Goal: Task Accomplishment & Management: Manage account settings

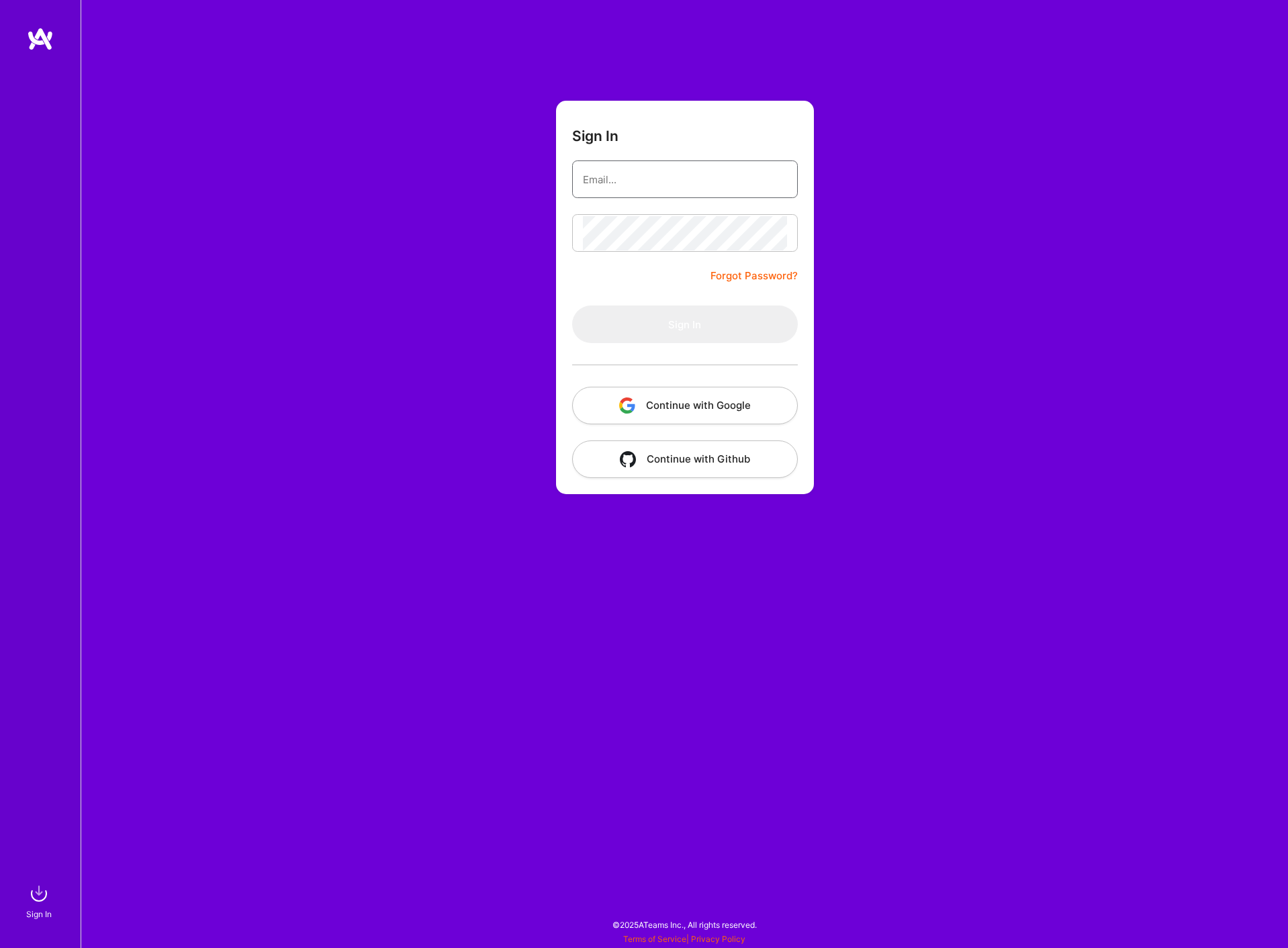
type input "souvik.basu@shoonya.ca"
click at [696, 321] on button "Sign In" at bounding box center [684, 325] width 226 height 38
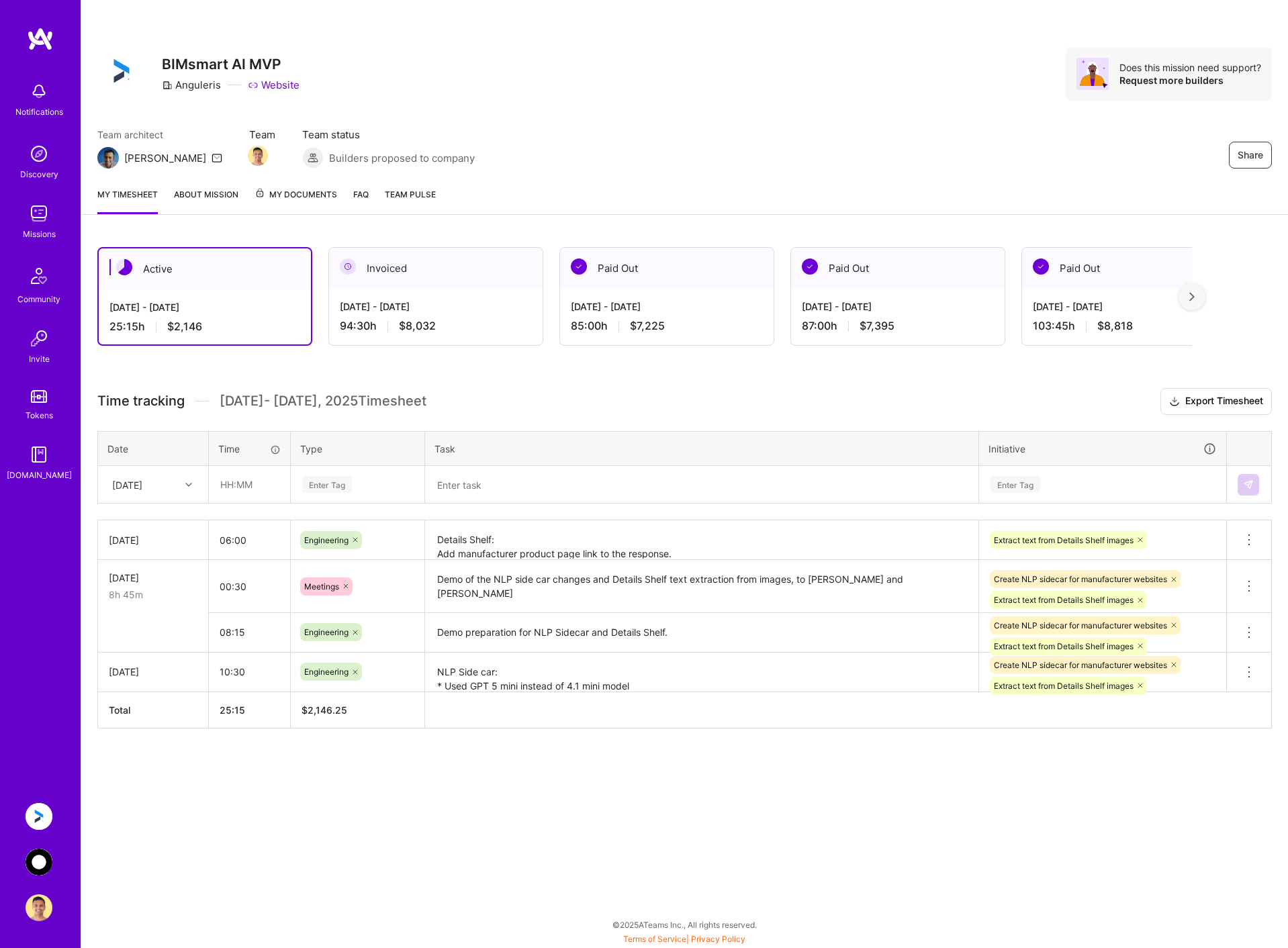
click at [35, 817] on img at bounding box center [39, 816] width 27 height 27
click at [44, 817] on img at bounding box center [39, 816] width 27 height 27
click at [142, 487] on div "Sat, Sep 20" at bounding box center [127, 484] width 30 height 14
click at [138, 597] on div "[DATE]" at bounding box center [154, 597] width 109 height 25
click at [31, 860] on img at bounding box center [39, 862] width 27 height 27
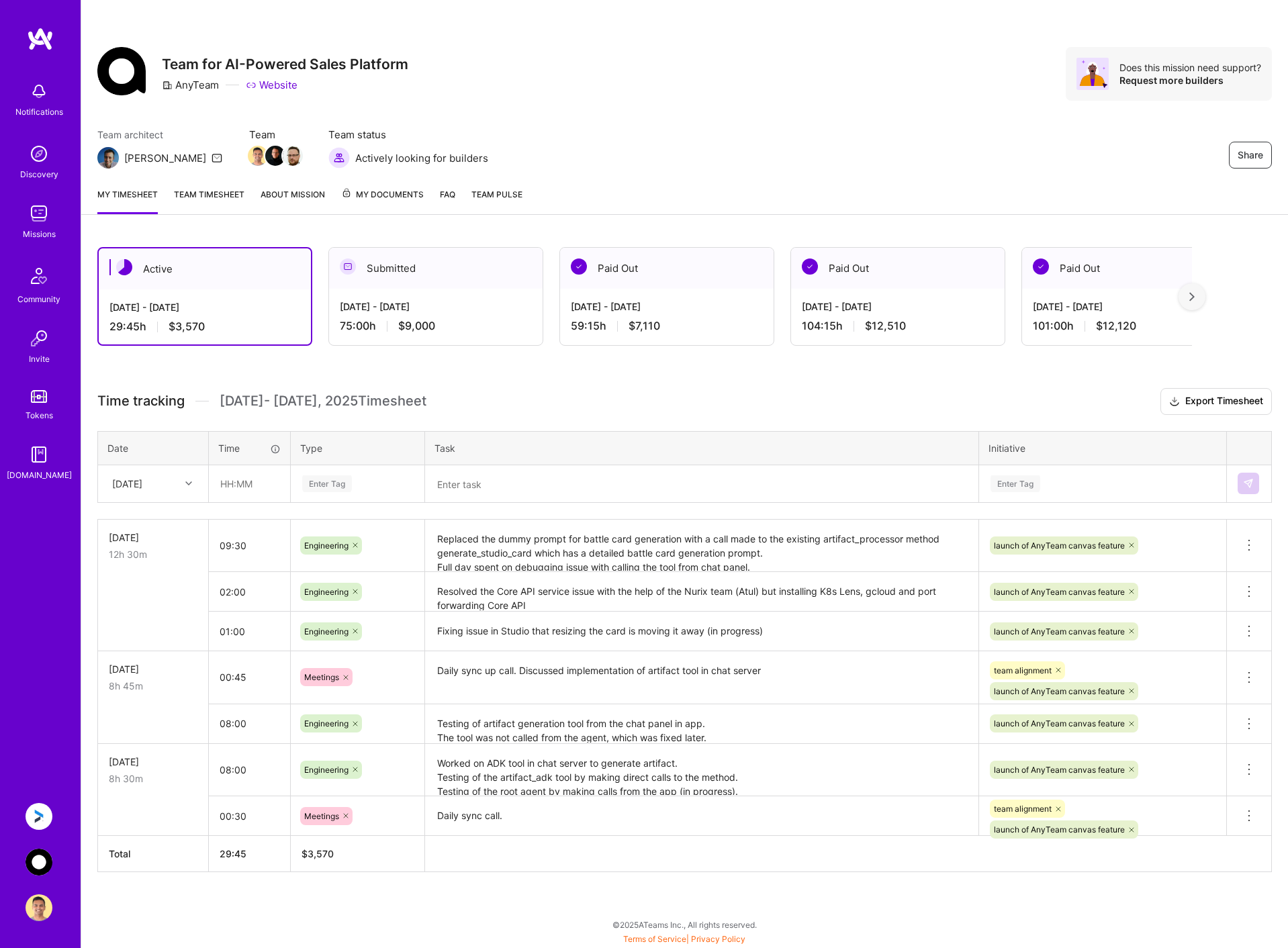
click at [50, 814] on img at bounding box center [39, 816] width 27 height 27
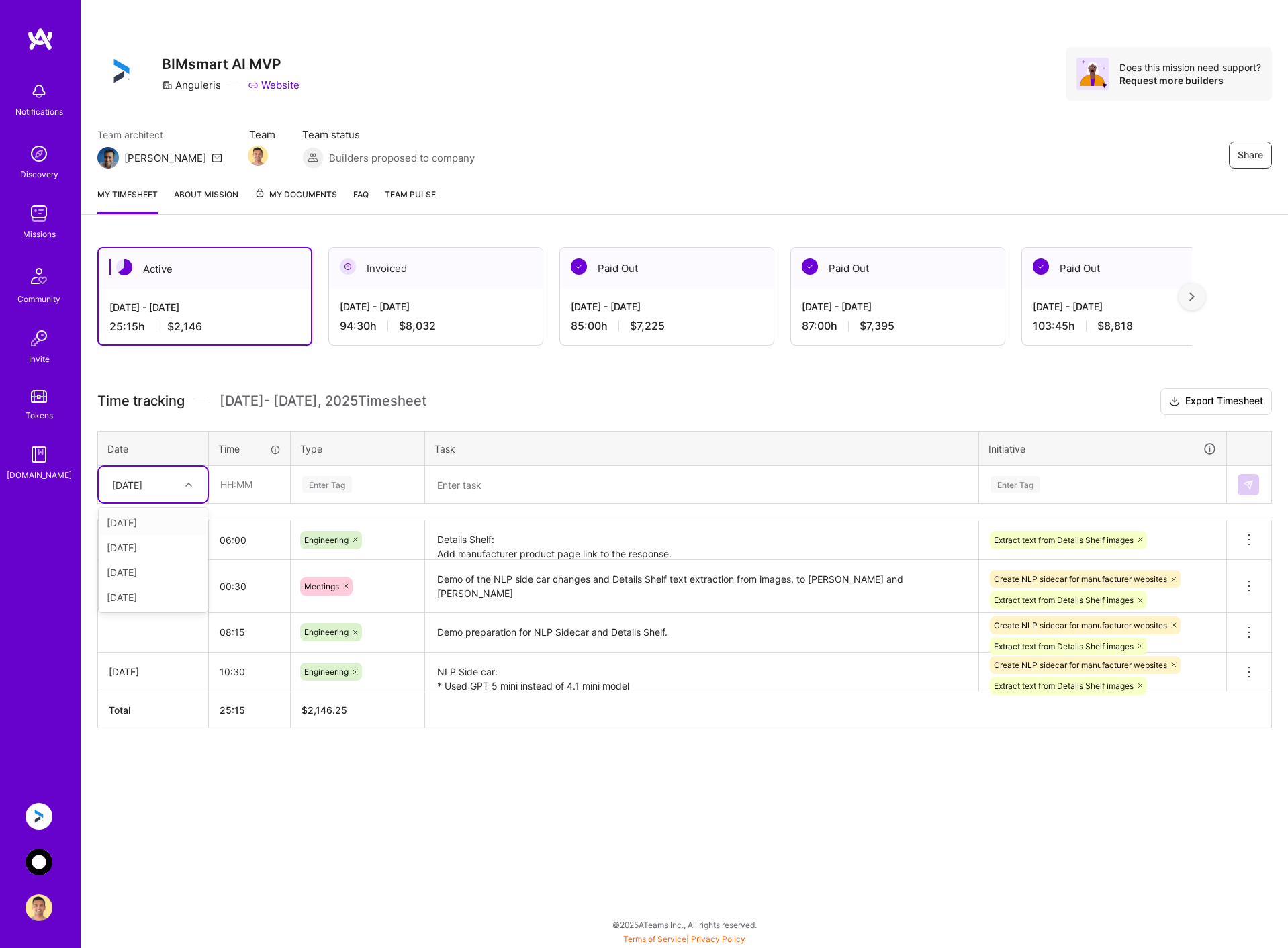
click at [166, 489] on div "Sat, Sep 20" at bounding box center [143, 484] width 75 height 22
click at [160, 599] on div "[DATE]" at bounding box center [154, 597] width 109 height 25
click at [276, 481] on input "text" at bounding box center [249, 484] width 80 height 36
type input "08:00"
click at [422, 306] on div "[DATE] - [DATE]" at bounding box center [435, 306] width 192 height 14
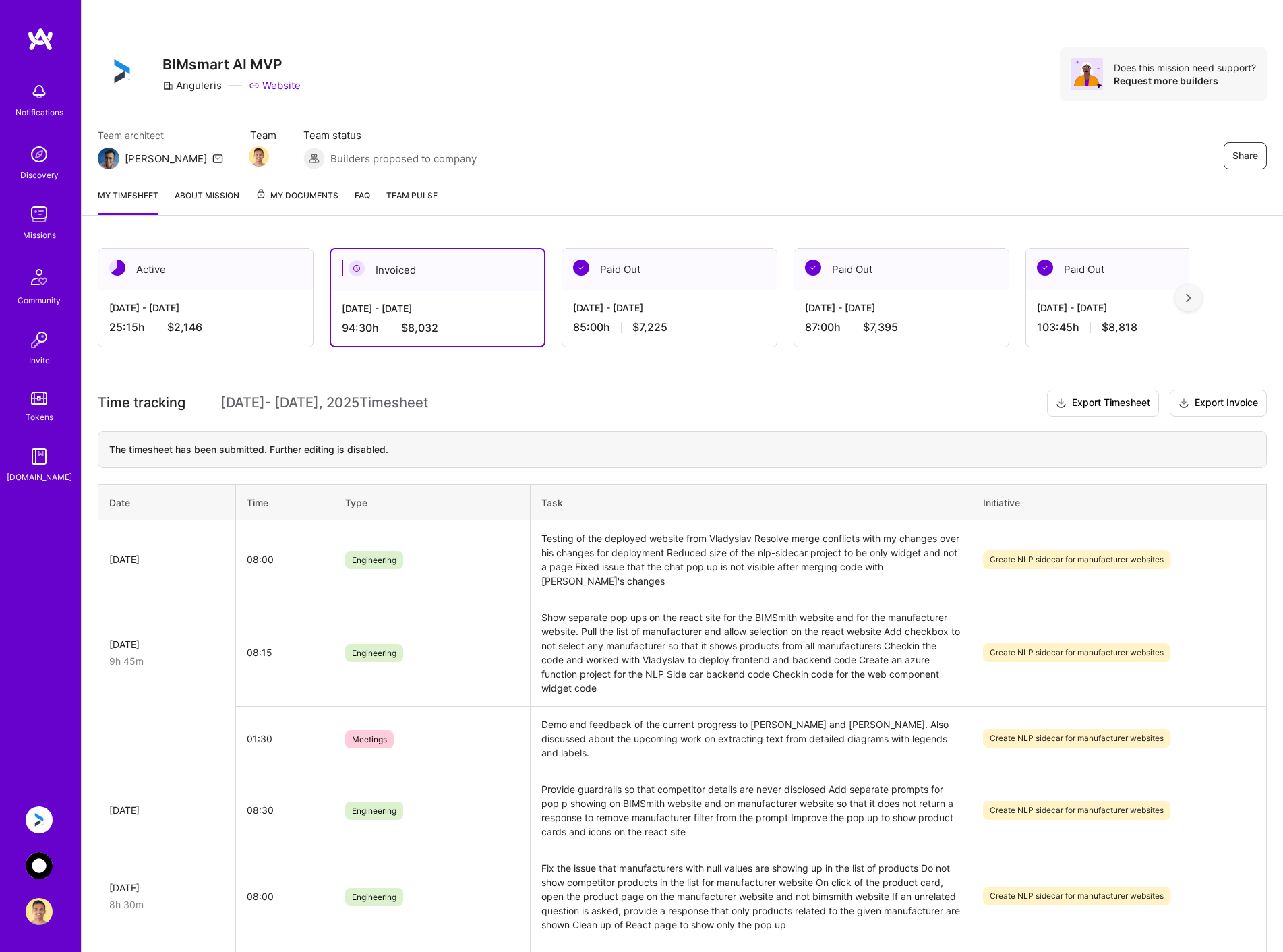
click at [204, 283] on div "Active" at bounding box center [206, 269] width 214 height 41
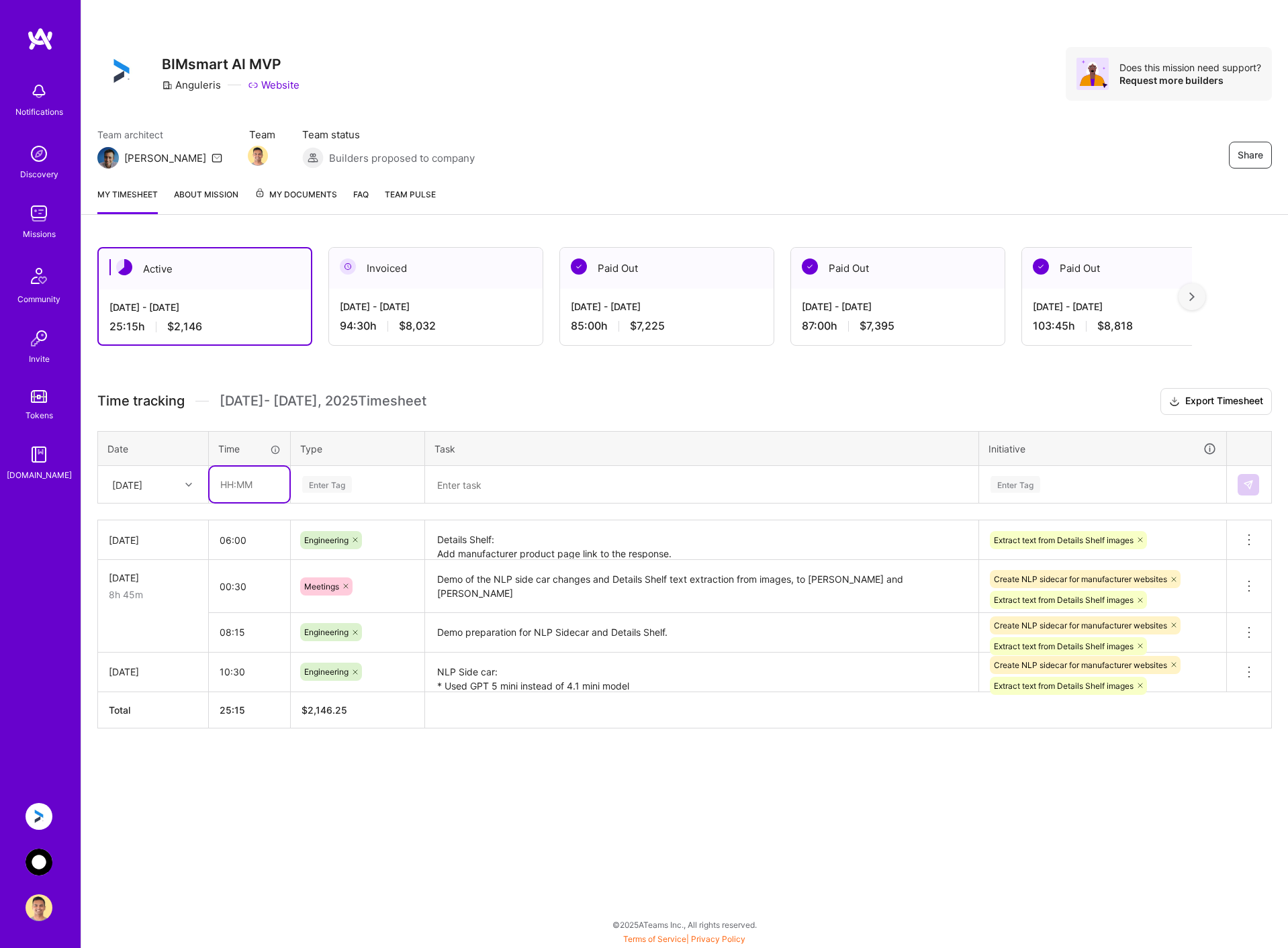
click at [227, 484] on input "text" at bounding box center [249, 484] width 80 height 36
type input "08:00"
click at [377, 485] on div "Enter Tag" at bounding box center [358, 484] width 113 height 17
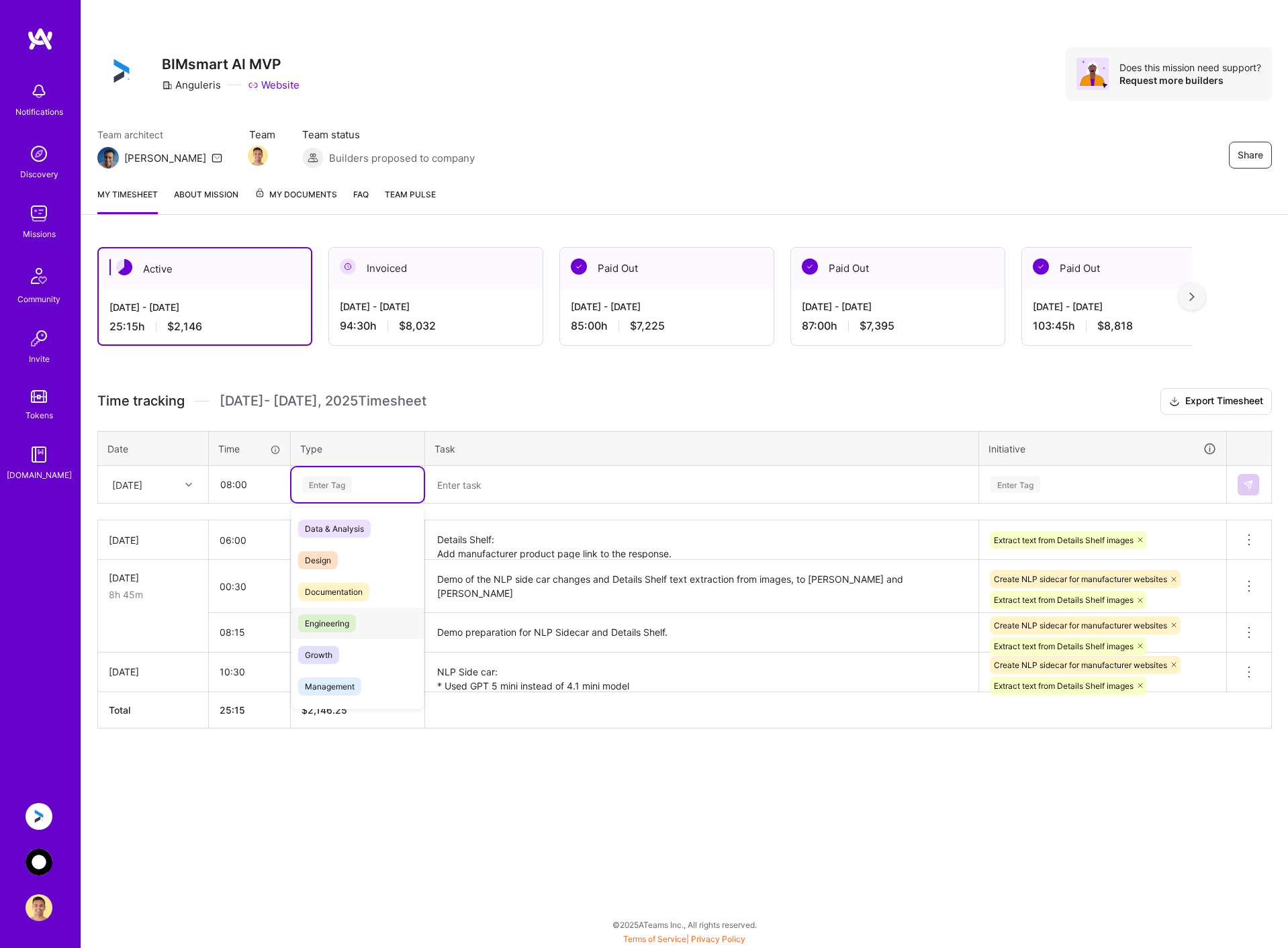
click at [356, 624] on span "Engineering" at bounding box center [327, 623] width 58 height 18
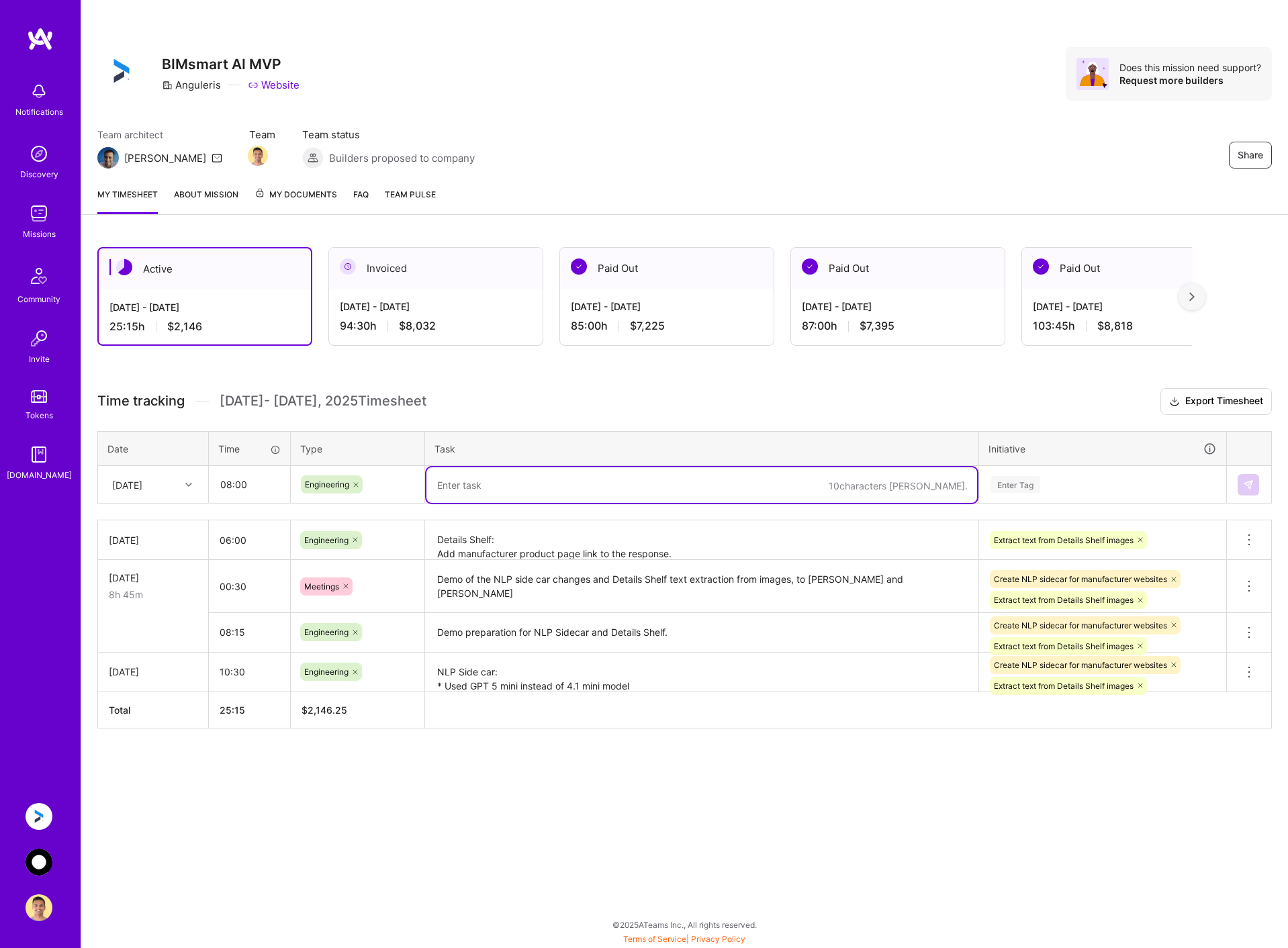
click at [515, 477] on textarea at bounding box center [701, 485] width 550 height 36
click at [576, 532] on textarea "Details Shelf: Add manufacturer product page link to the response. Add AIMetaKe…" at bounding box center [701, 540] width 550 height 37
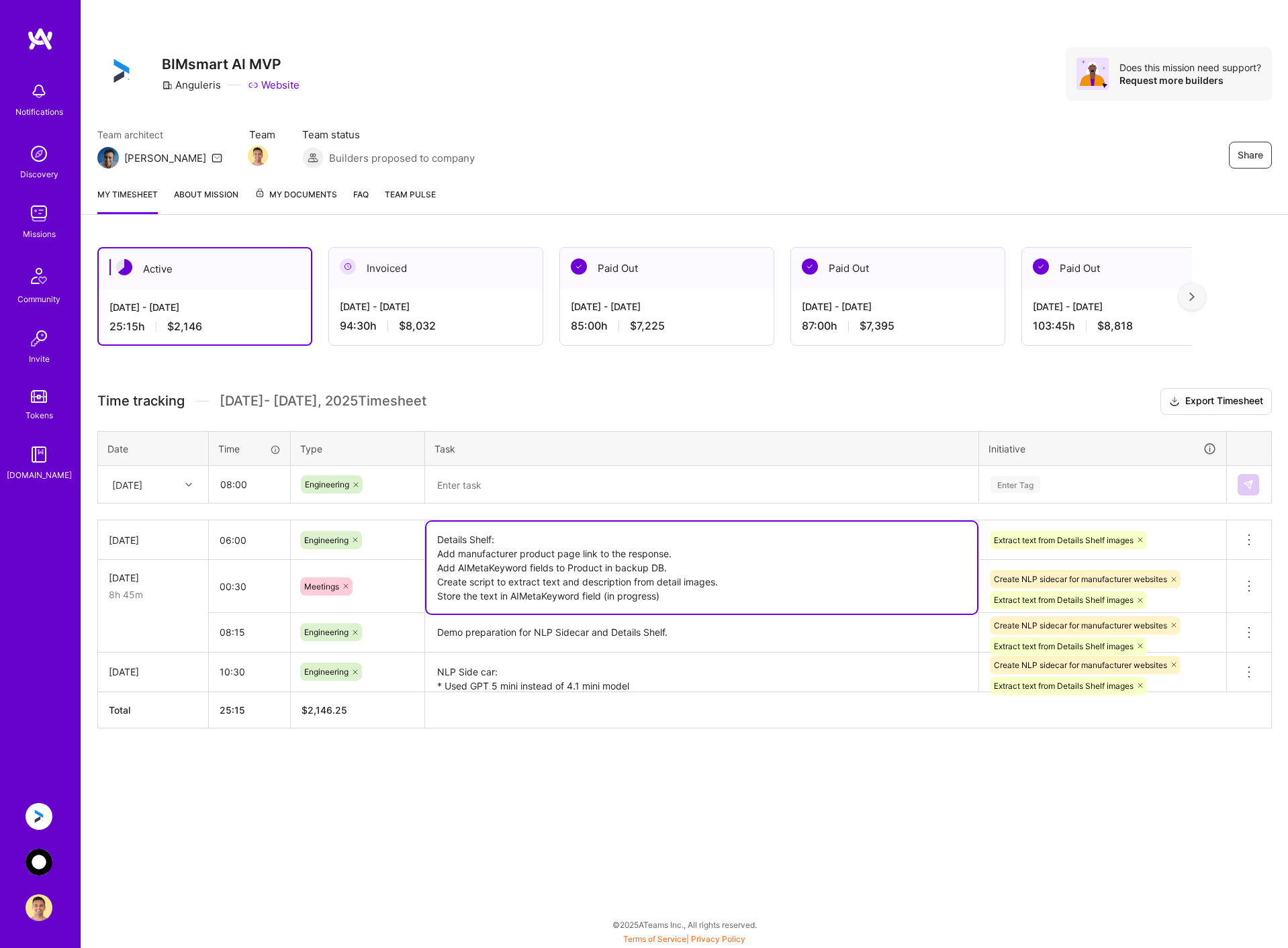
drag, startPoint x: 520, startPoint y: 541, endPoint x: 422, endPoint y: 542, distance: 98.0
click at [422, 542] on tr "Thu, Sep 18 06:00 Engineering Details Shelf: Add manufacturer product page link…" at bounding box center [685, 540] width 1174 height 40
click at [629, 485] on textarea at bounding box center [701, 485] width 550 height 36
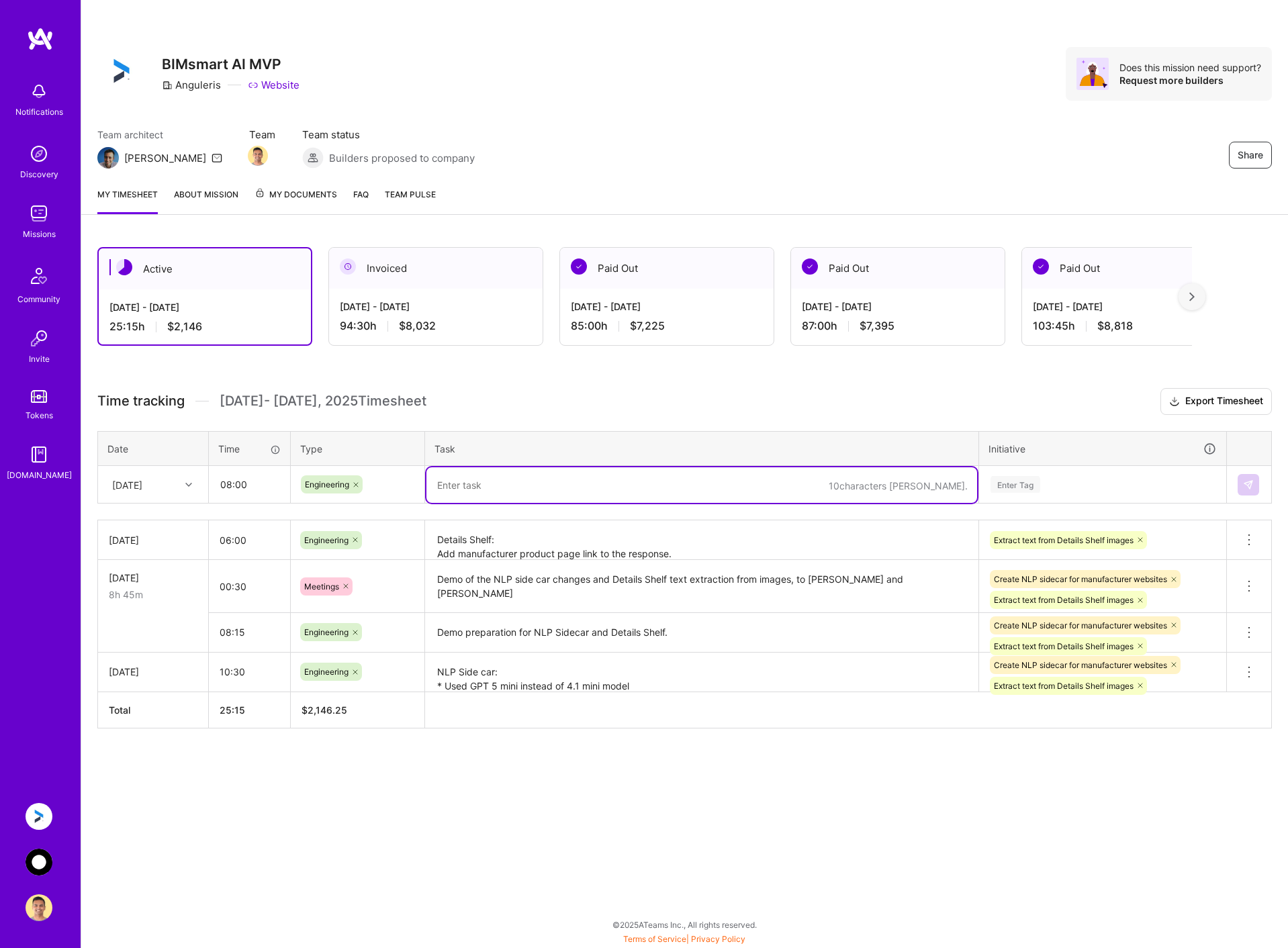
paste textarea "Details Shelf:"
click at [649, 545] on textarea "Details Shelf: Add manufacturer product page link to the response. Add AIMetaKe…" at bounding box center [701, 541] width 550 height 38
click at [535, 492] on textarea "Details Shelf:" at bounding box center [701, 492] width 550 height 50
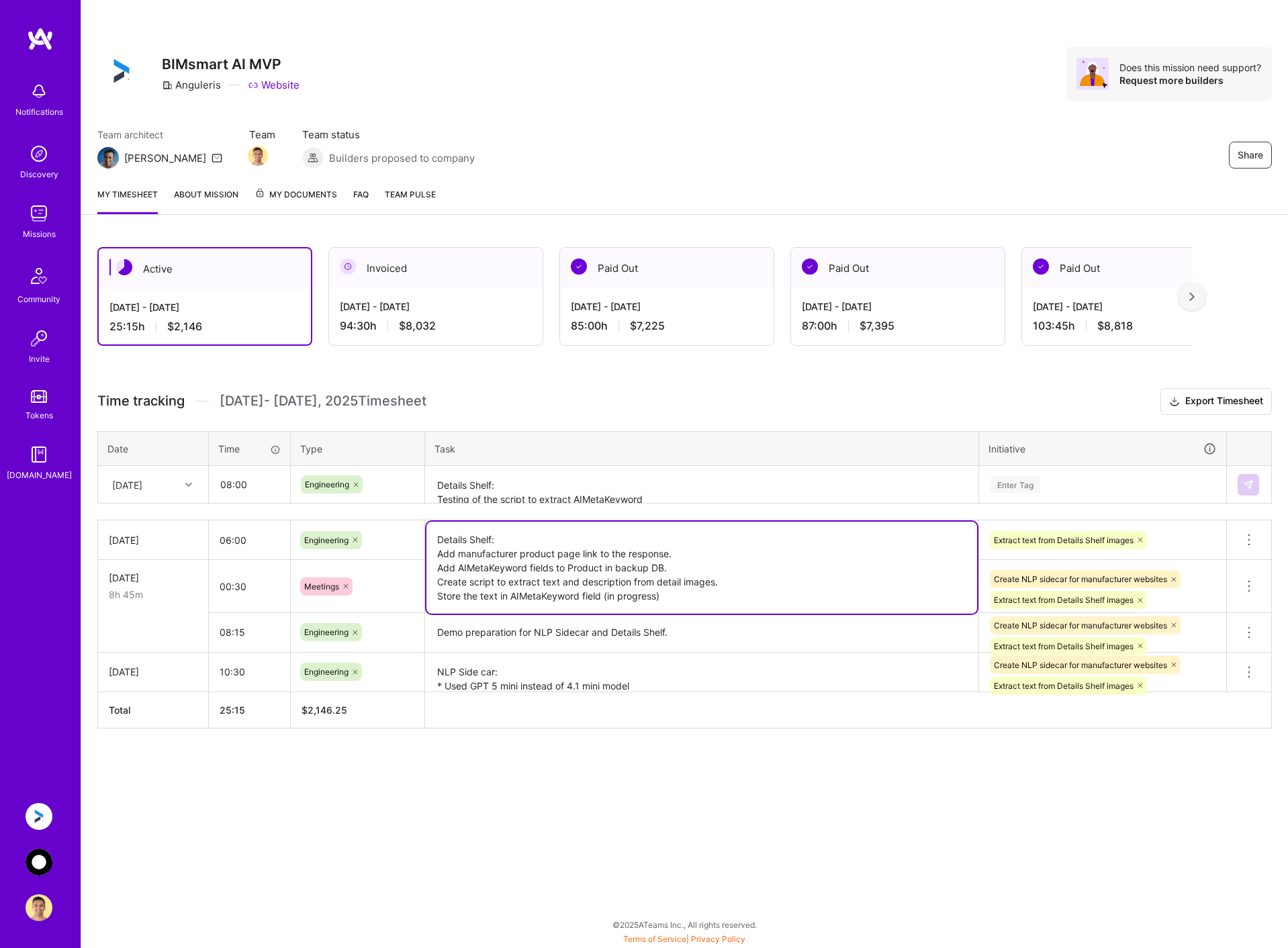
click at [618, 545] on textarea "Details Shelf: Add manufacturer product page link to the response. Add AIMetaKe…" at bounding box center [701, 568] width 550 height 92
click at [690, 497] on textarea "Details Shelf: Testing of the script to extract AIMetaKeyword" at bounding box center [701, 485] width 550 height 36
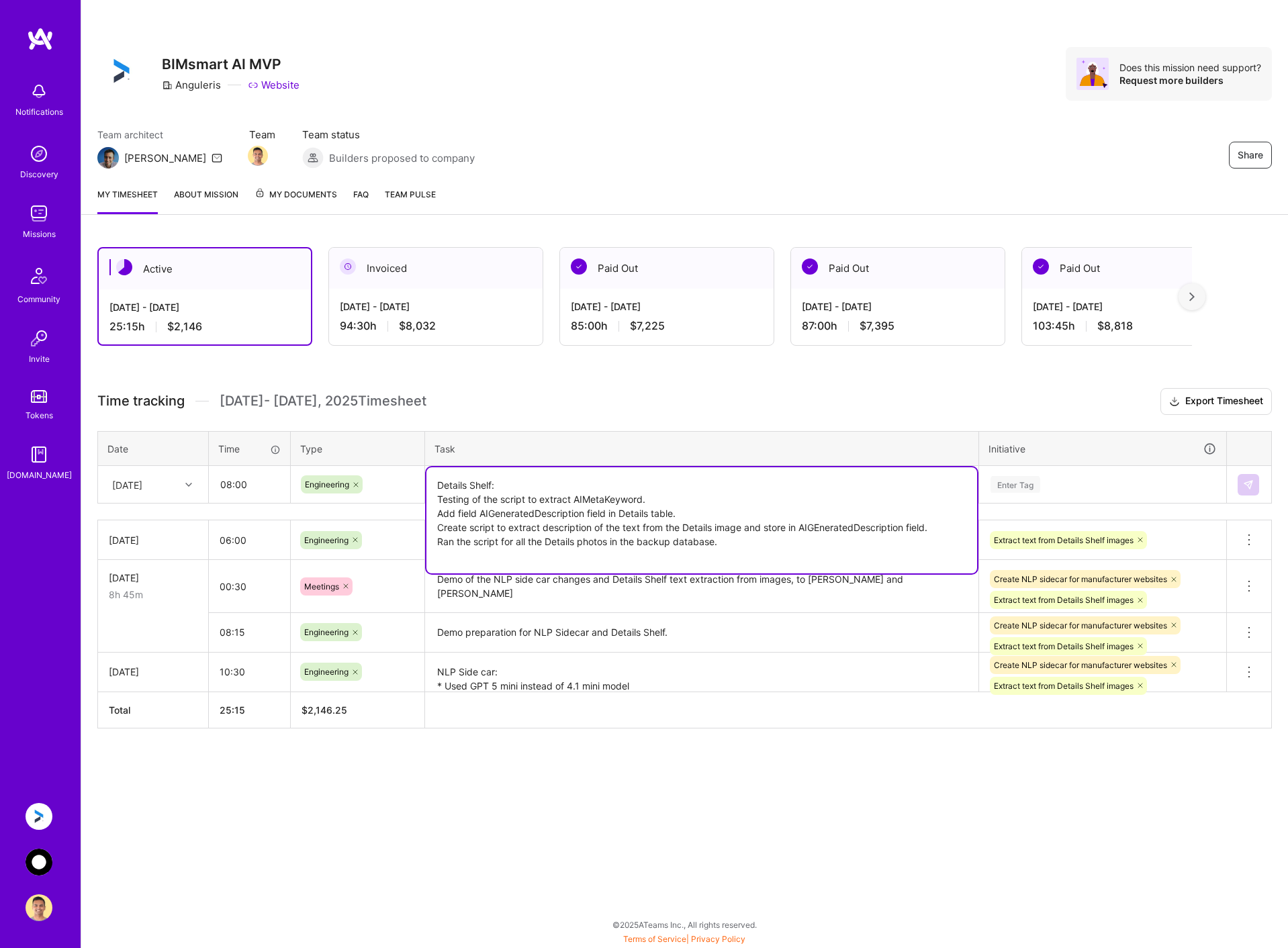
type textarea "Details Shelf: Testing of the script to extract AIMetaKeyword. Add field AIGene…"
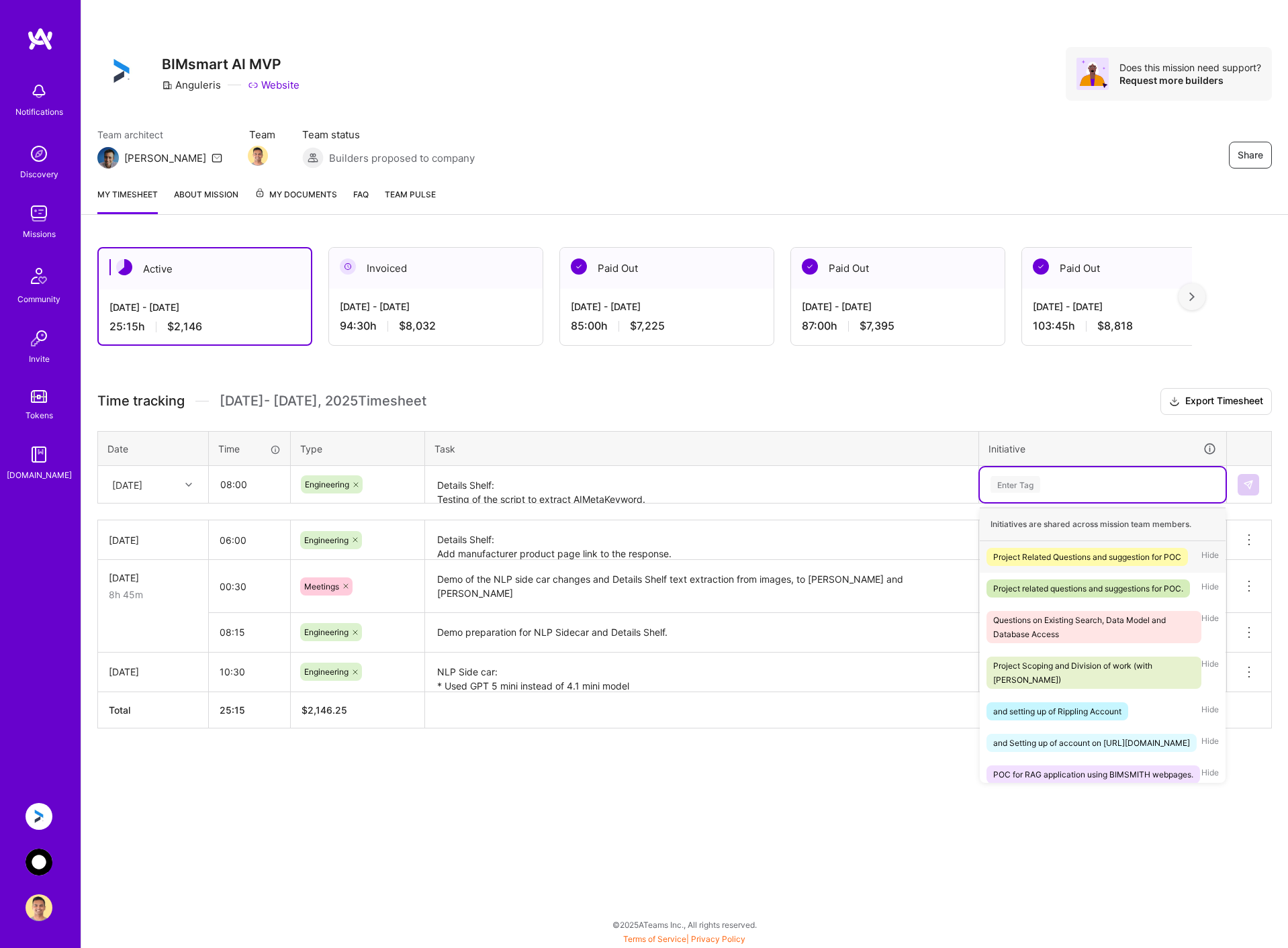
click at [1070, 481] on div "Enter Tag" at bounding box center [1102, 484] width 227 height 17
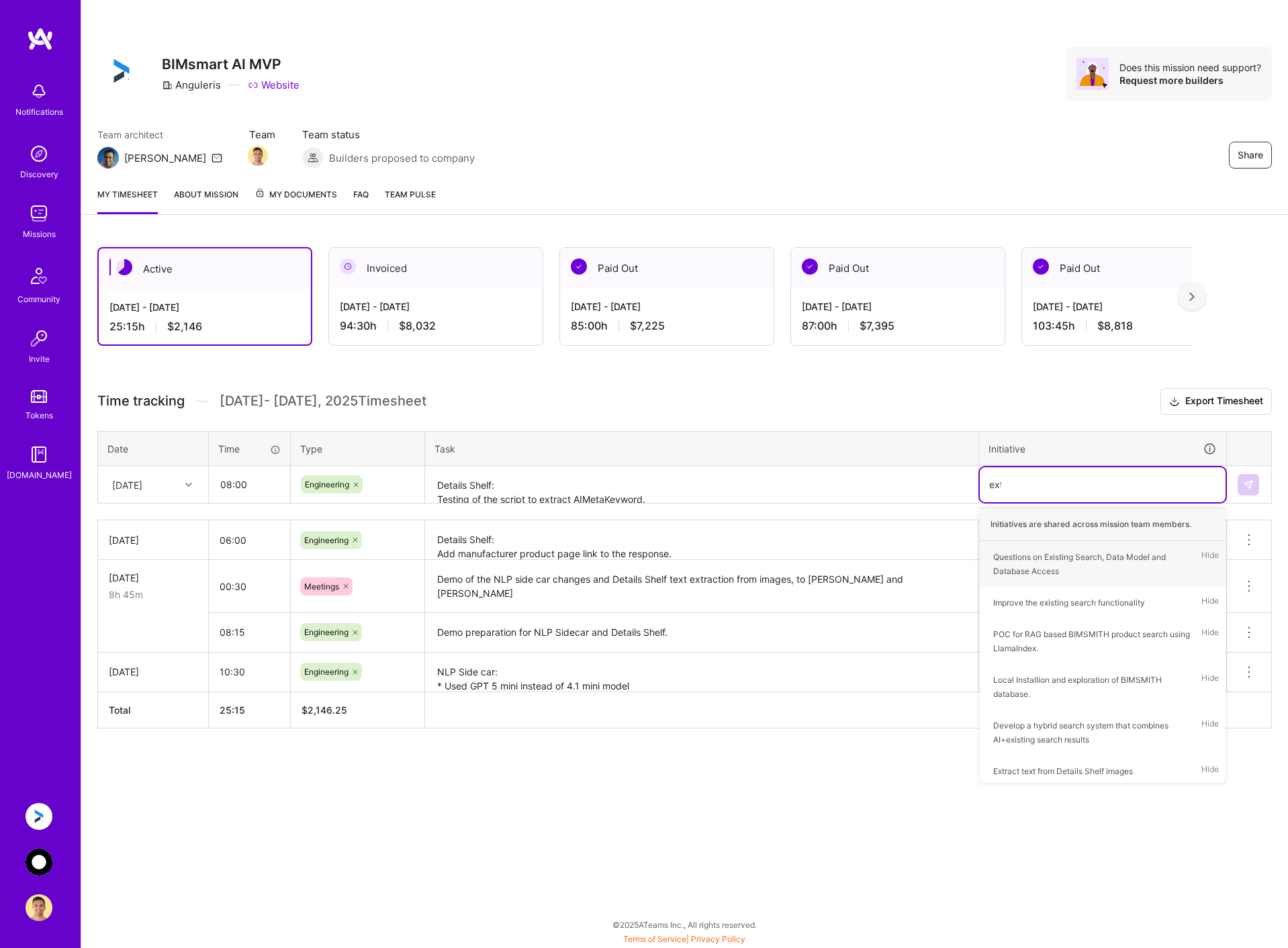
type input "extr"
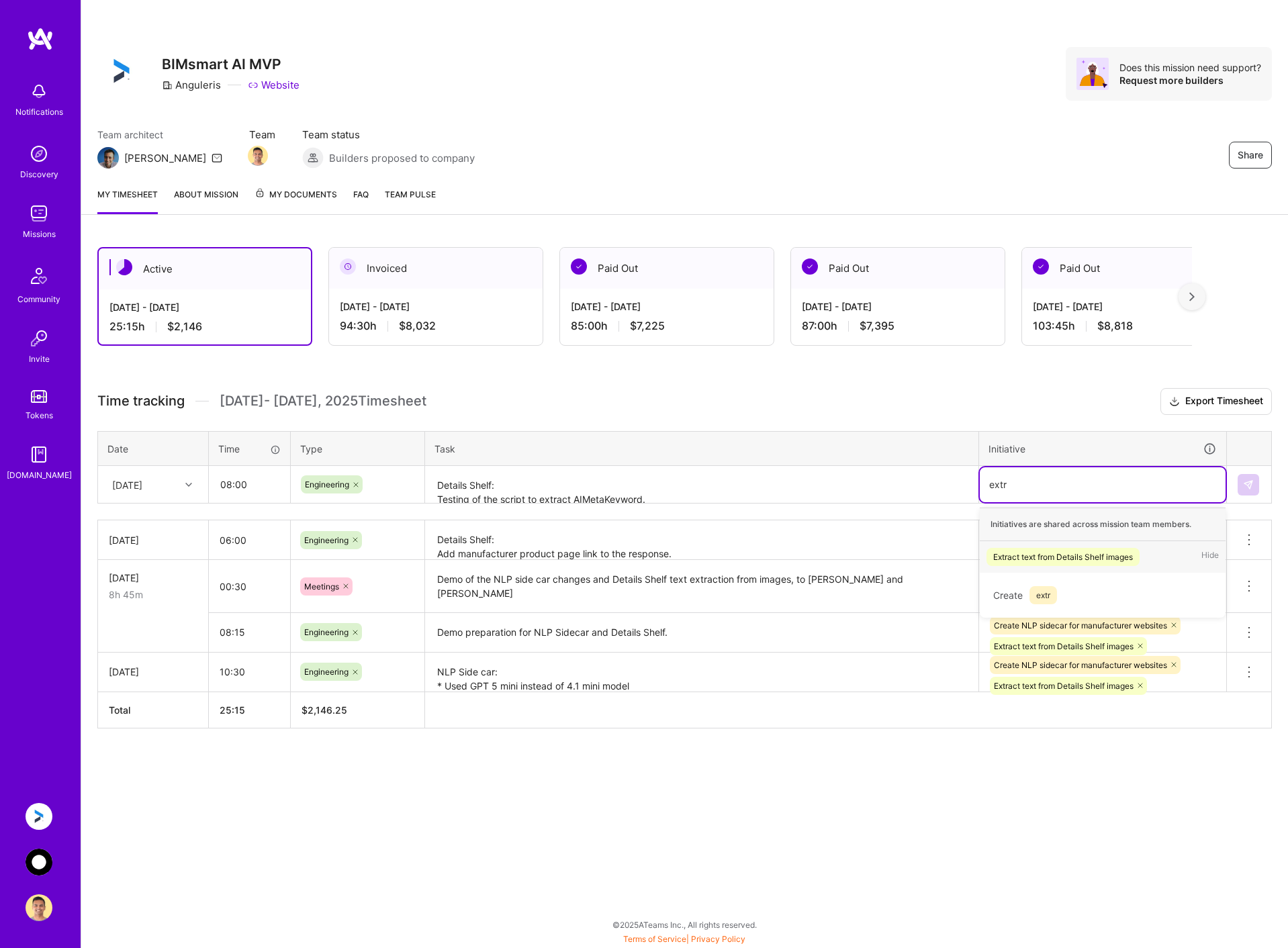
click at [1068, 553] on div "Extract text from Details Shelf images" at bounding box center [1062, 556] width 139 height 14
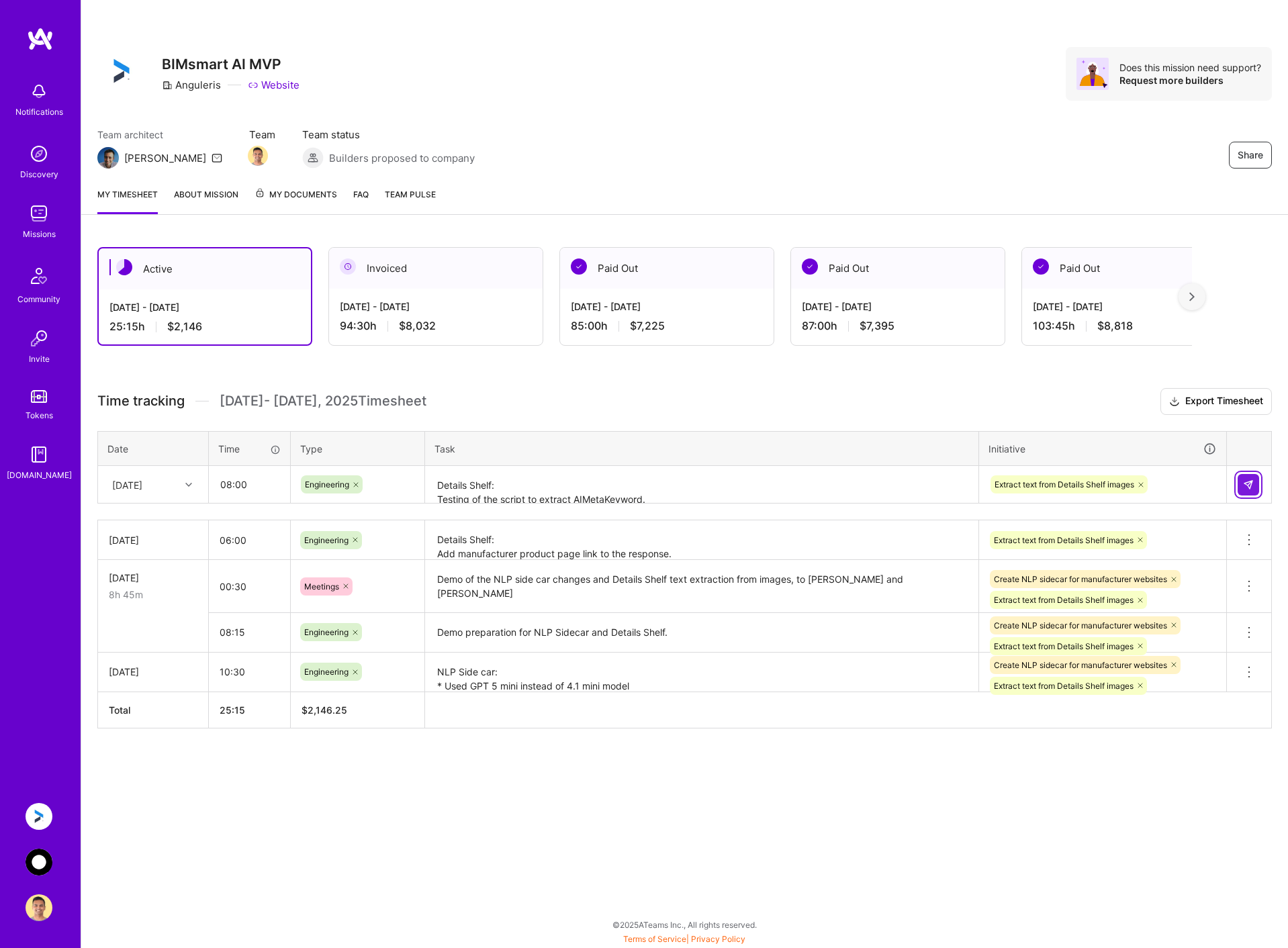
click at [1250, 479] on img at bounding box center [1248, 485] width 11 height 11
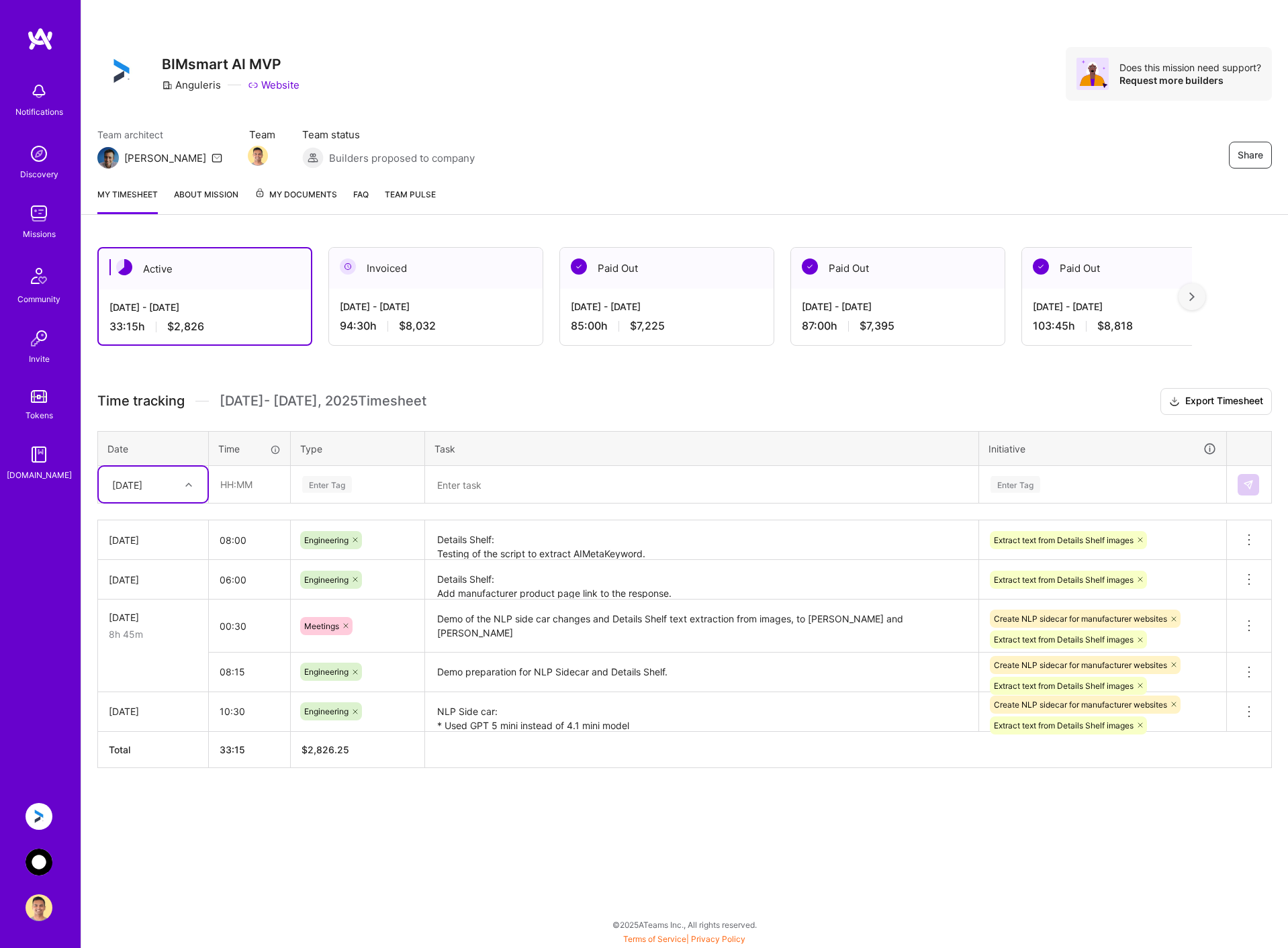
click at [154, 541] on div "Sat, Sep 20" at bounding box center [154, 540] width 89 height 14
click at [484, 542] on textarea "Details Shelf: Testing of the script to extract AIMetaKeyword. Add field AIGene…" at bounding box center [701, 540] width 550 height 37
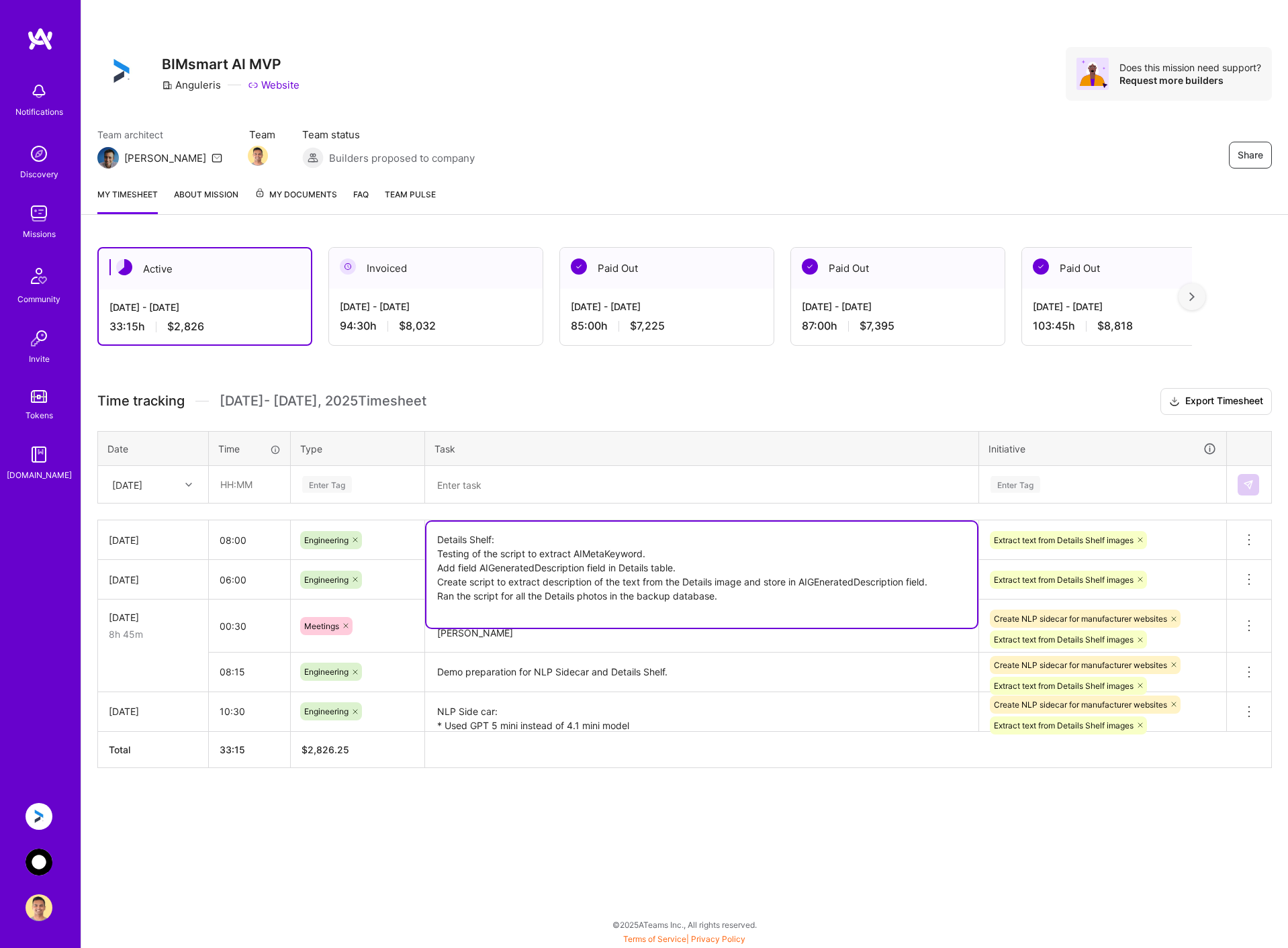
drag, startPoint x: 749, startPoint y: 603, endPoint x: 430, endPoint y: 533, distance: 326.6
click at [430, 533] on textarea "Details Shelf: Testing of the script to extract AIMetaKeyword. Add field AIGene…" at bounding box center [701, 575] width 550 height 106
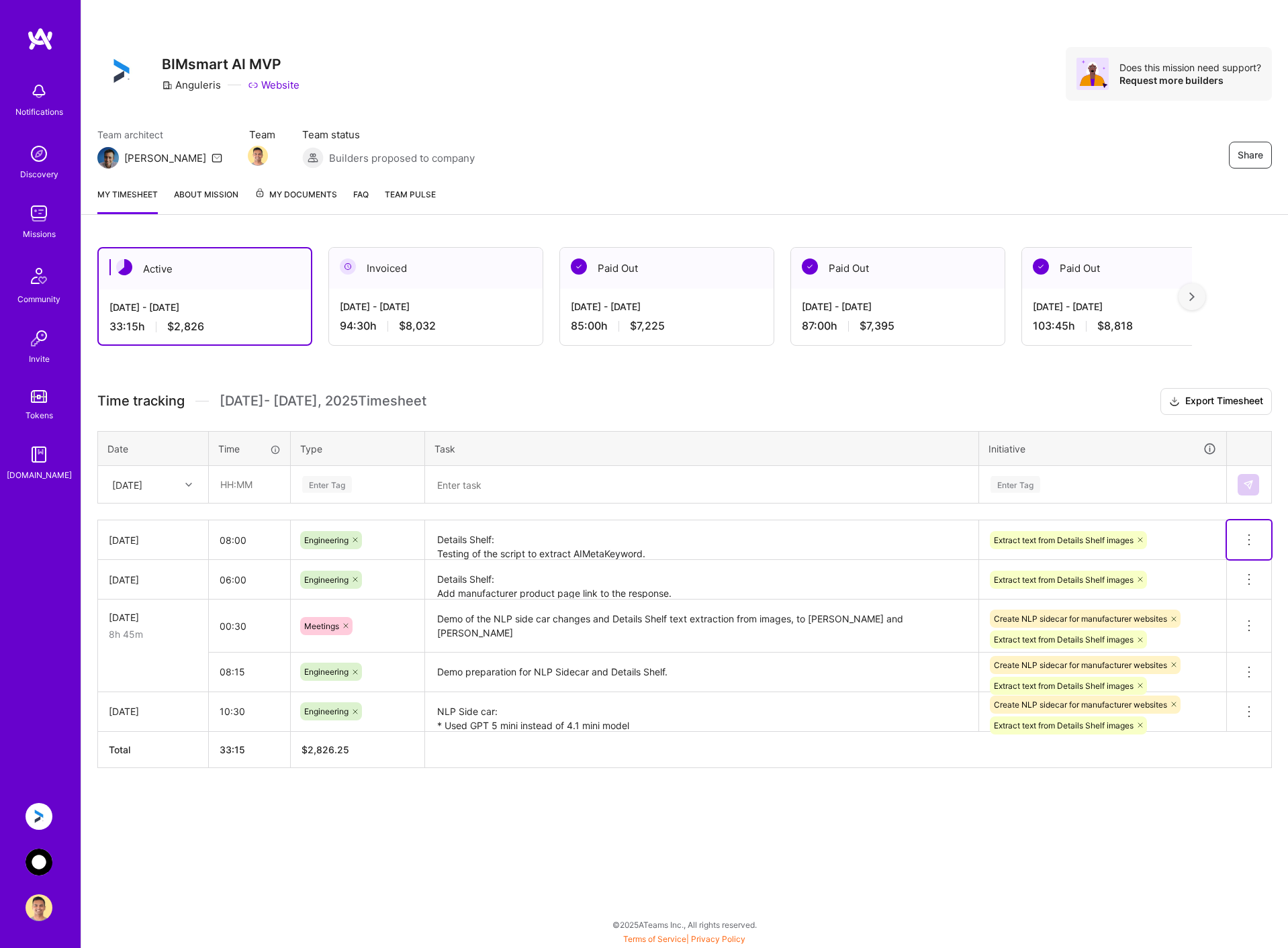
click at [1251, 533] on icon at bounding box center [1249, 540] width 16 height 16
click at [1223, 563] on button "Delete row" at bounding box center [1217, 563] width 70 height 33
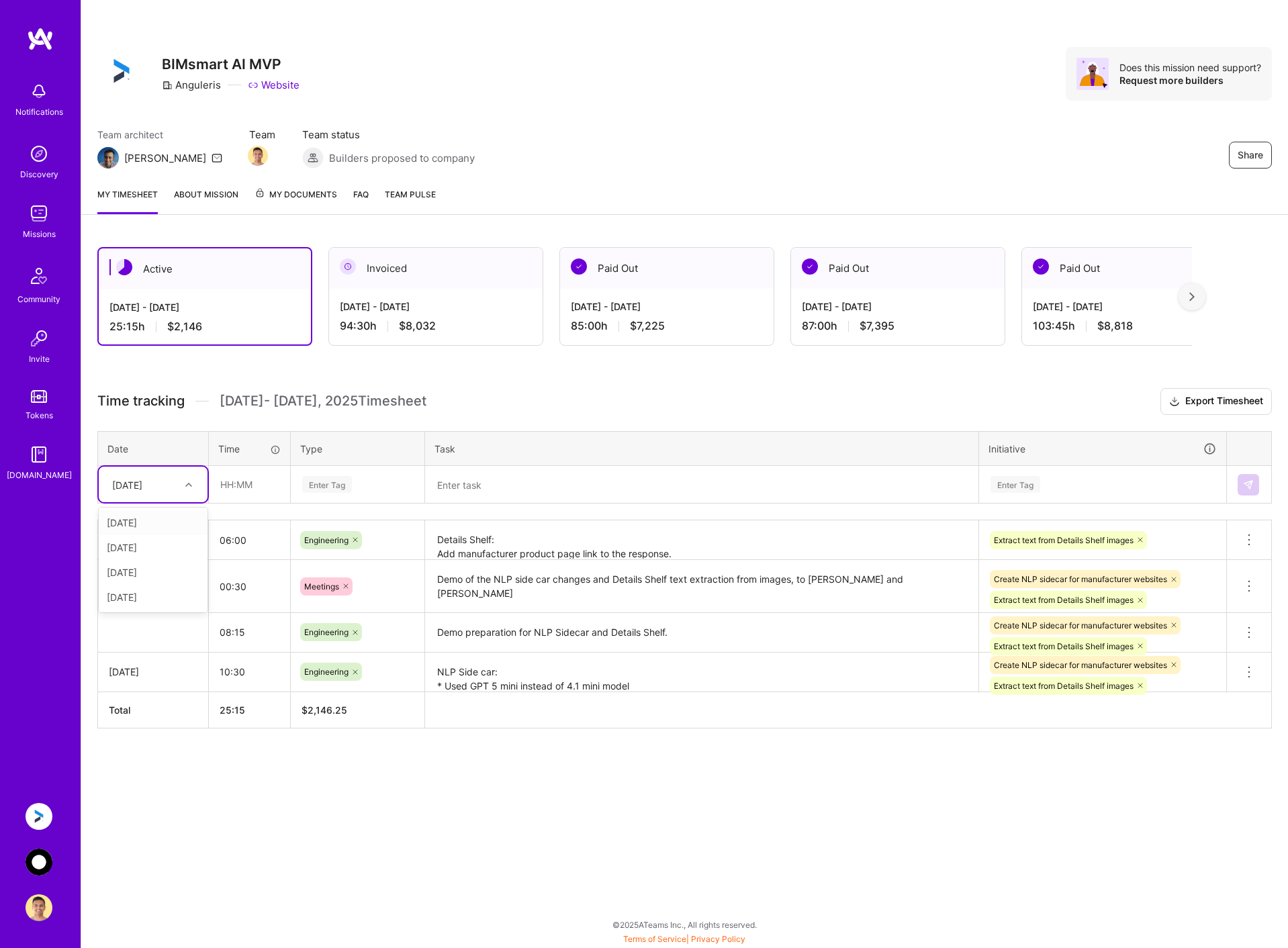
click at [127, 484] on div "Sat, Sep 20" at bounding box center [127, 484] width 30 height 14
click at [137, 592] on div "[DATE]" at bounding box center [154, 597] width 109 height 25
click at [265, 491] on input "text" at bounding box center [249, 484] width 80 height 36
type input "08:00"
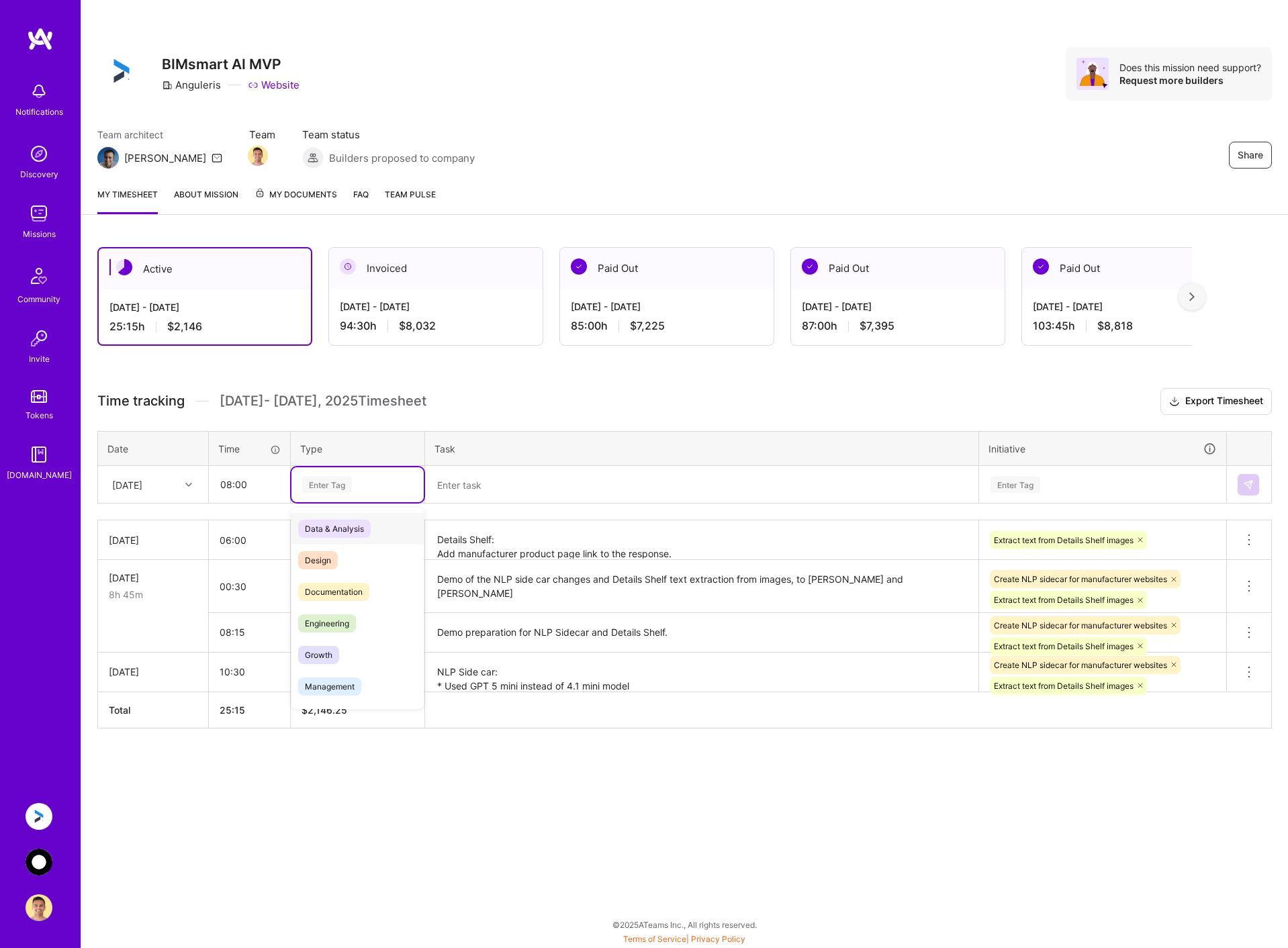
click at [329, 482] on div "Enter Tag" at bounding box center [327, 484] width 50 height 21
click at [326, 617] on span "Engineering" at bounding box center [327, 623] width 58 height 18
click at [490, 487] on textarea at bounding box center [701, 485] width 550 height 36
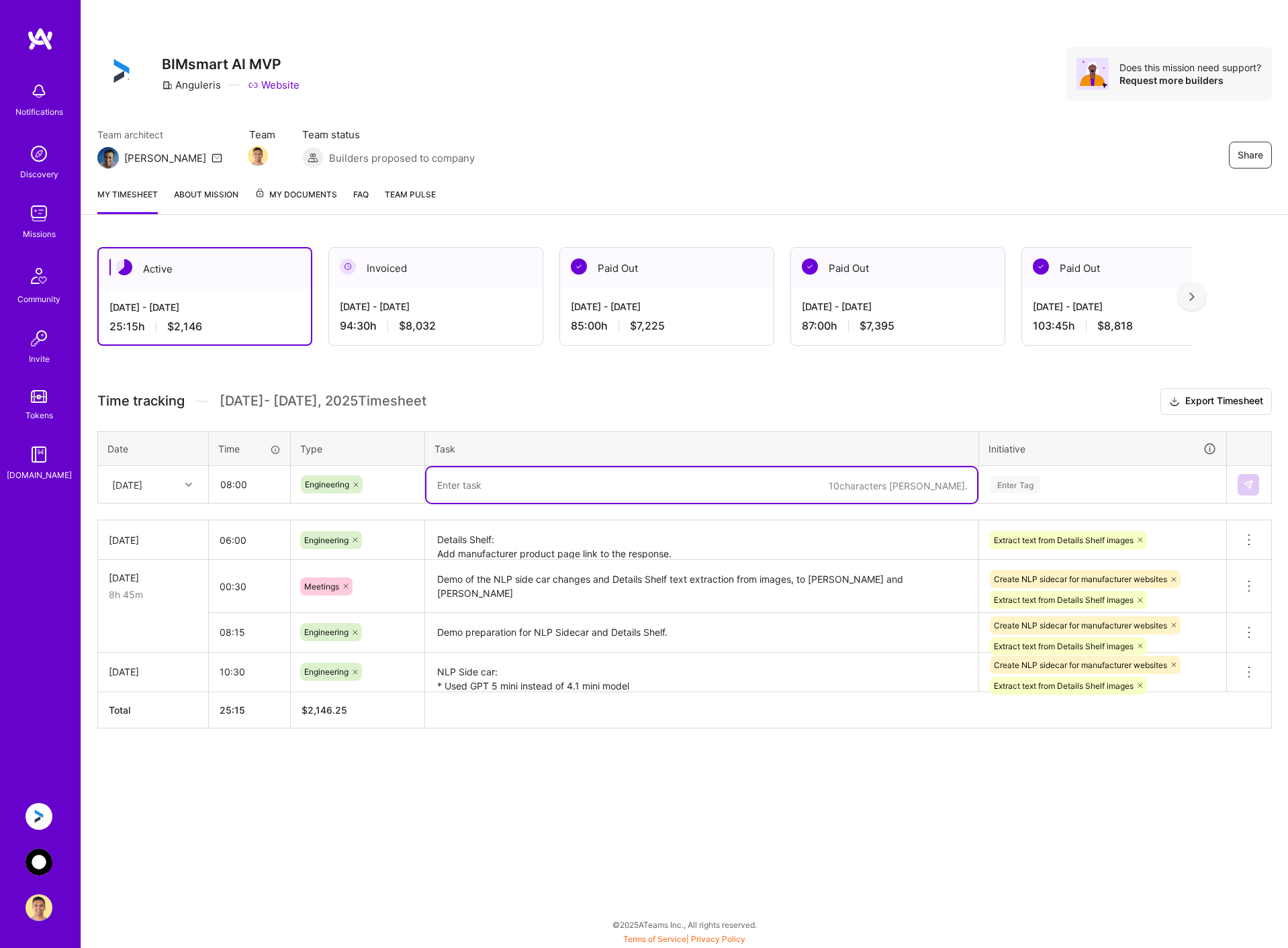
paste textarea "Details Shelf: Testing of the script to extract AIMetaKeyword. Add field AIGene…"
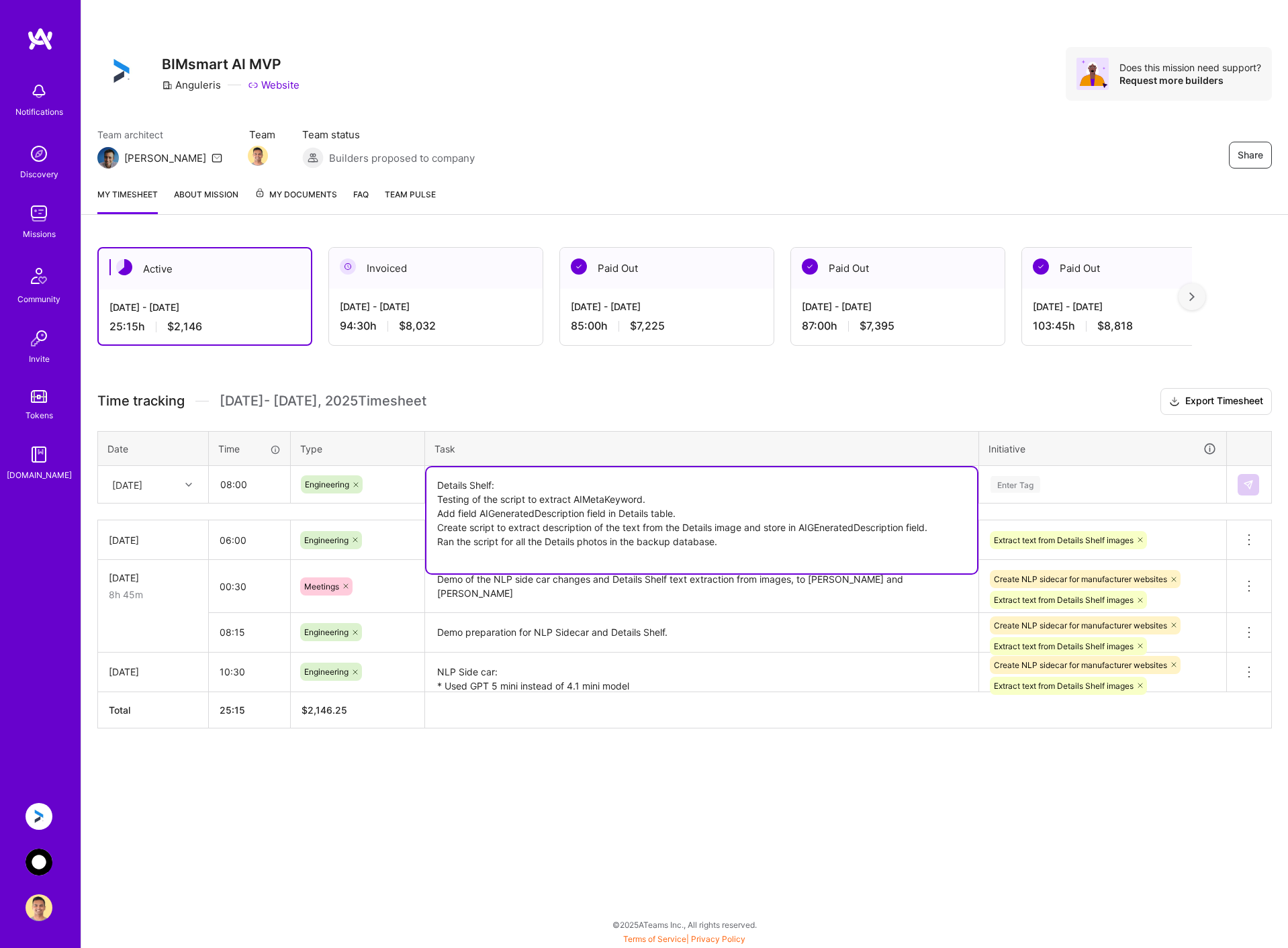
type textarea "Details Shelf: Testing of the script to extract AIMetaKeyword. Add field AIGene…"
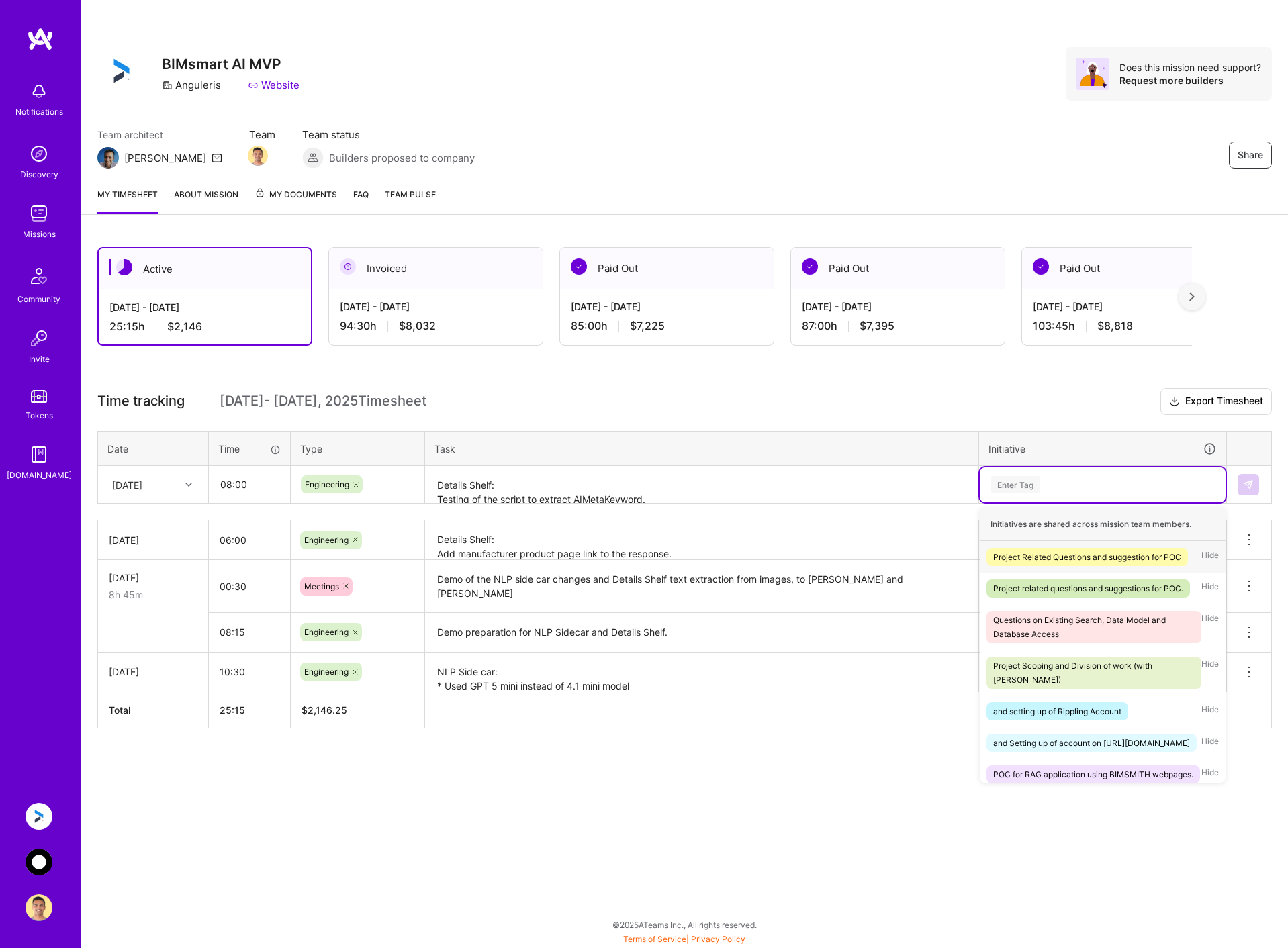
click at [1091, 477] on div "Enter Tag" at bounding box center [1102, 484] width 227 height 17
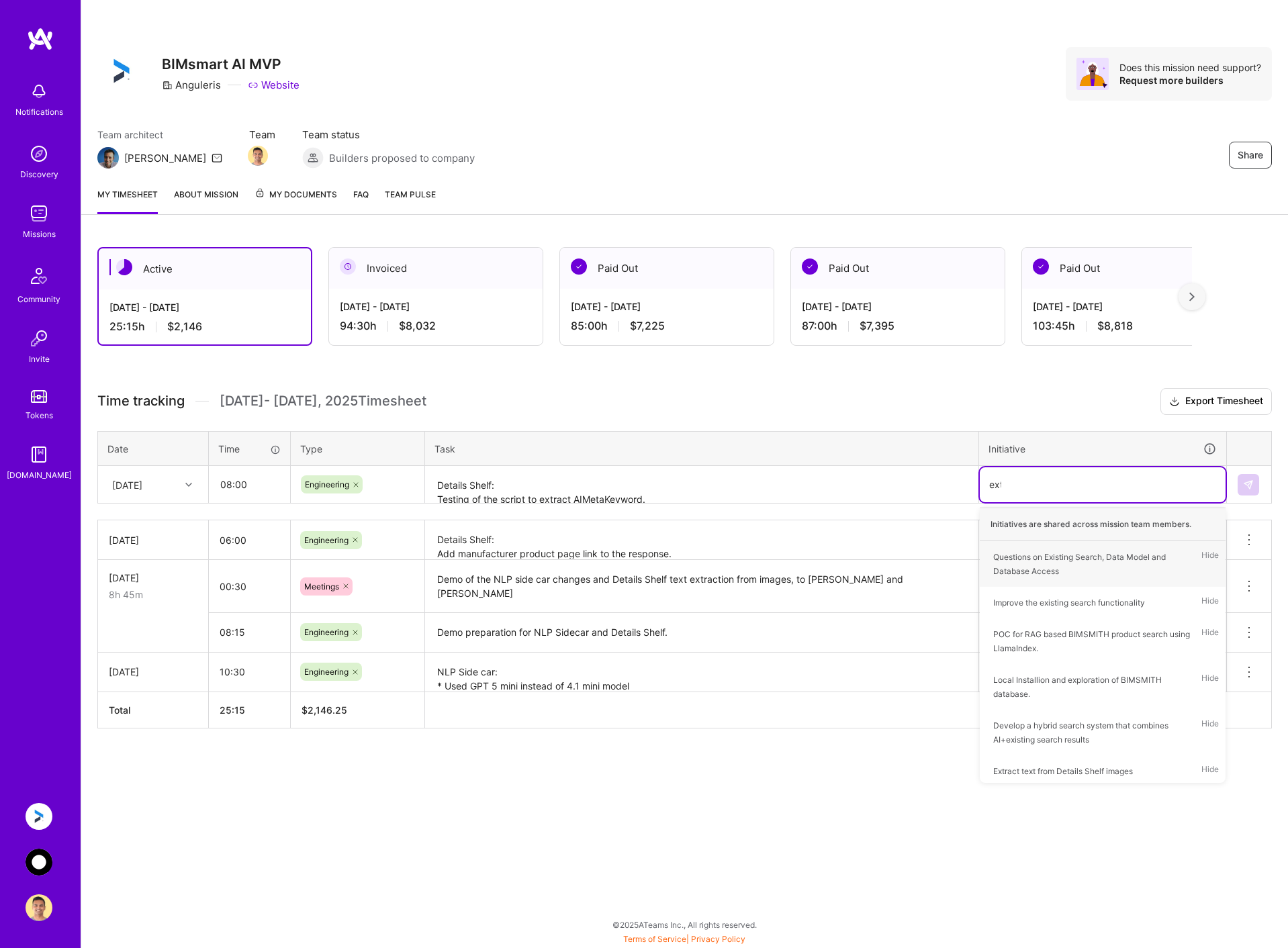
type input "extr"
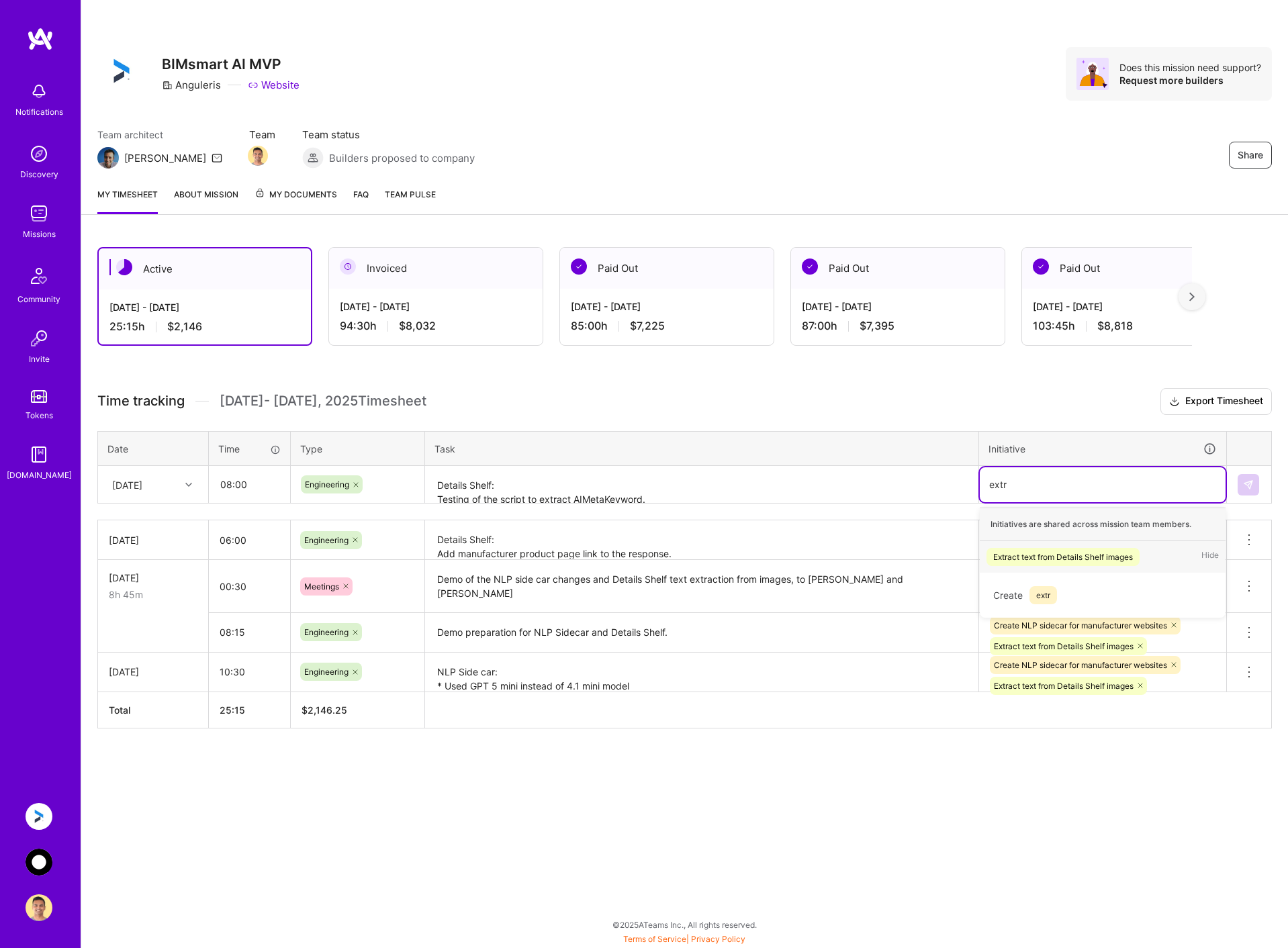
click at [1083, 557] on div "Extract text from Details Shelf images" at bounding box center [1062, 556] width 139 height 14
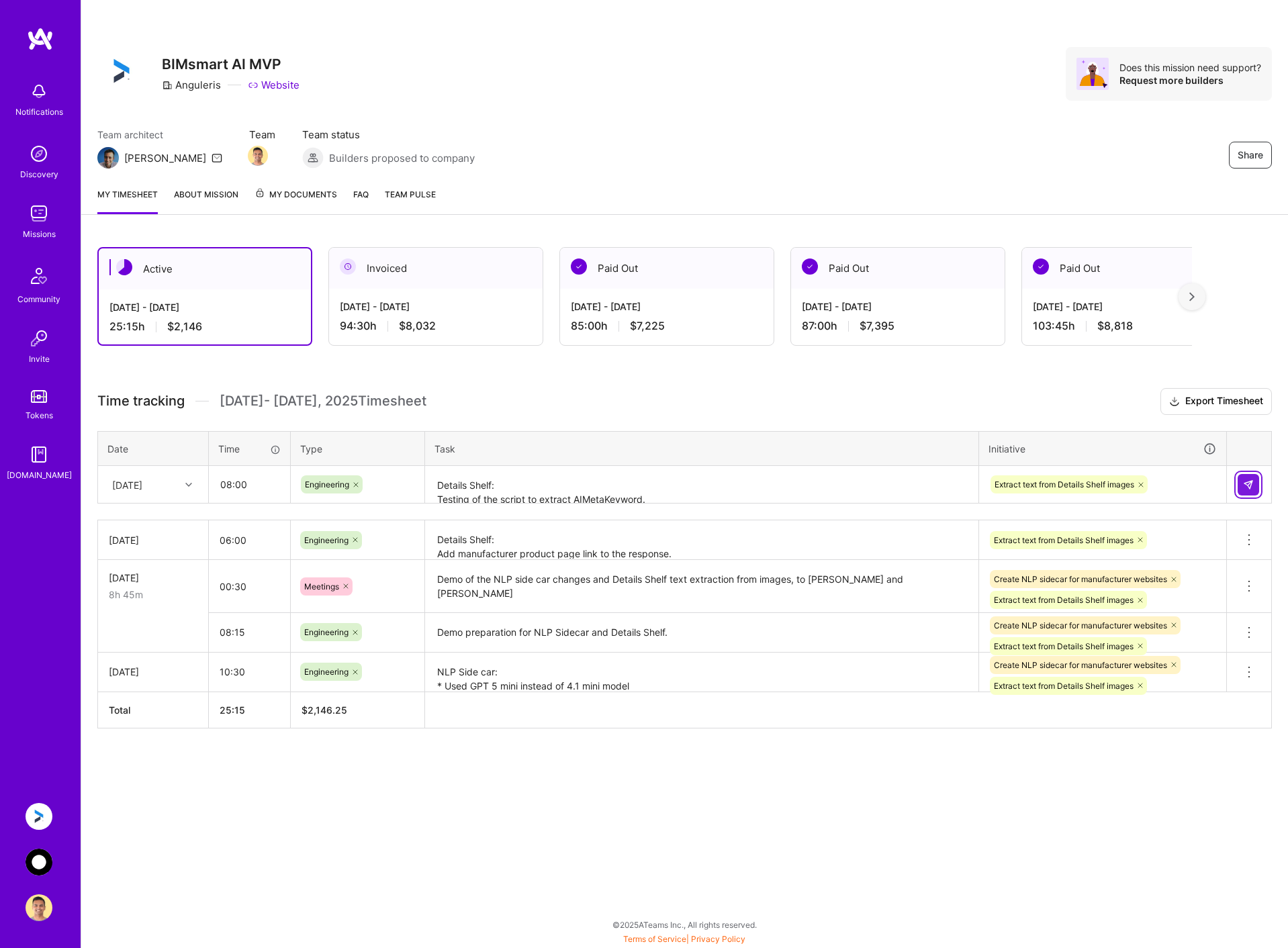
click at [1249, 487] on img at bounding box center [1248, 485] width 11 height 11
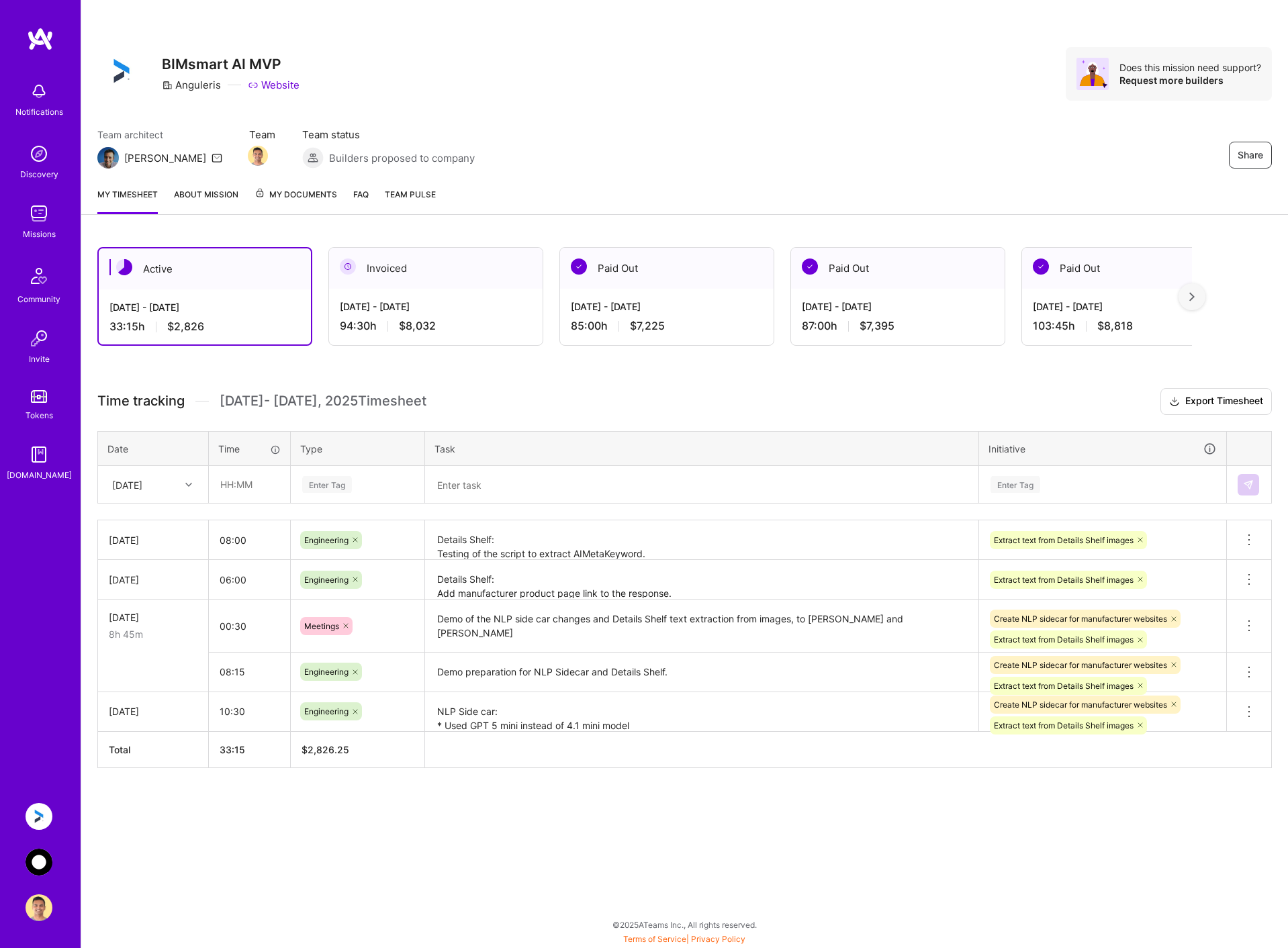
click at [36, 863] on img at bounding box center [39, 862] width 27 height 27
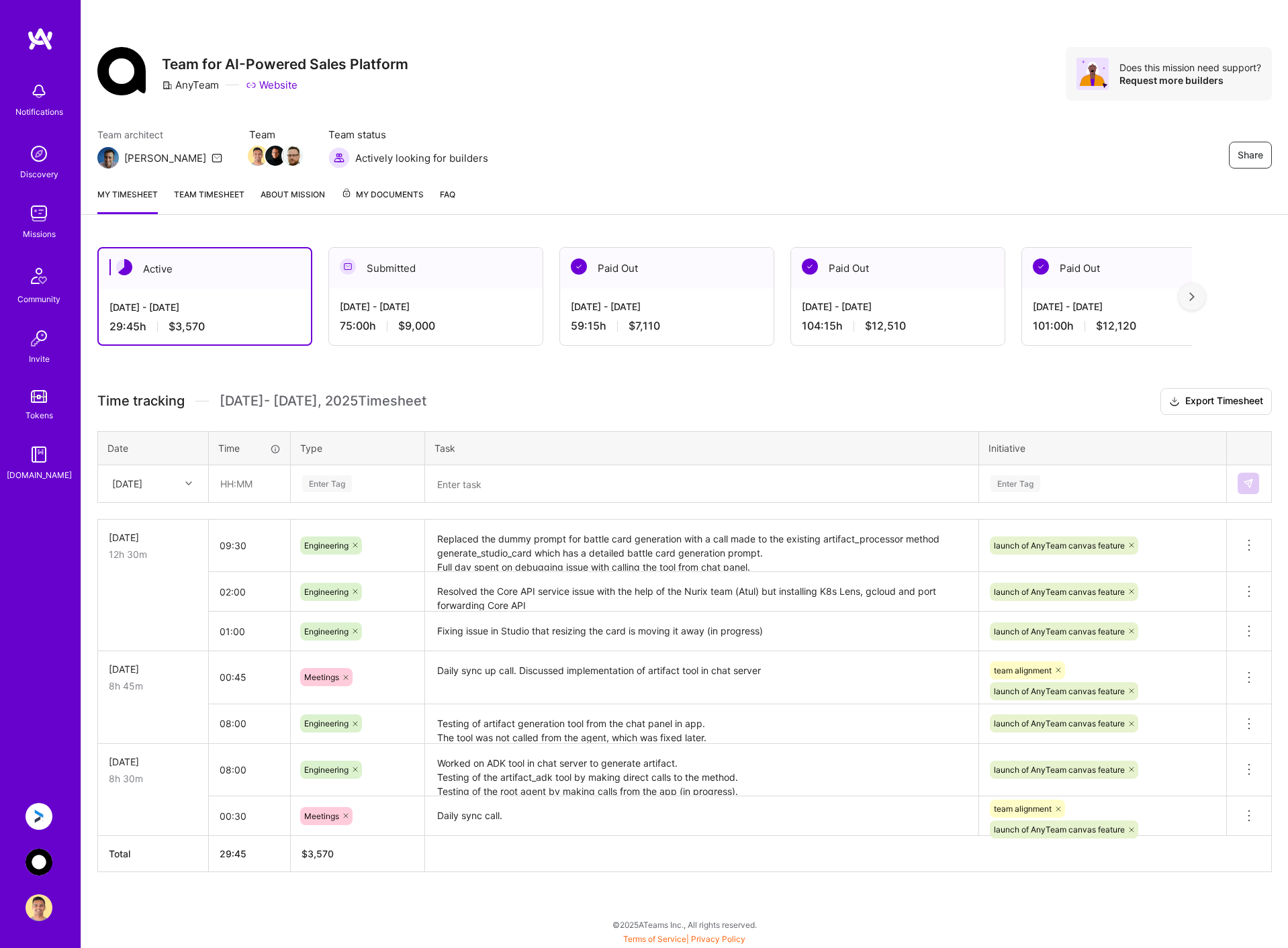
click at [167, 487] on div "Sat, Sep 20" at bounding box center [143, 483] width 75 height 22
click at [159, 597] on div "[DATE]" at bounding box center [154, 596] width 109 height 25
click at [241, 483] on input "text" at bounding box center [249, 483] width 80 height 36
type input "08:00"
click at [349, 486] on div "Enter Tag" at bounding box center [327, 483] width 50 height 21
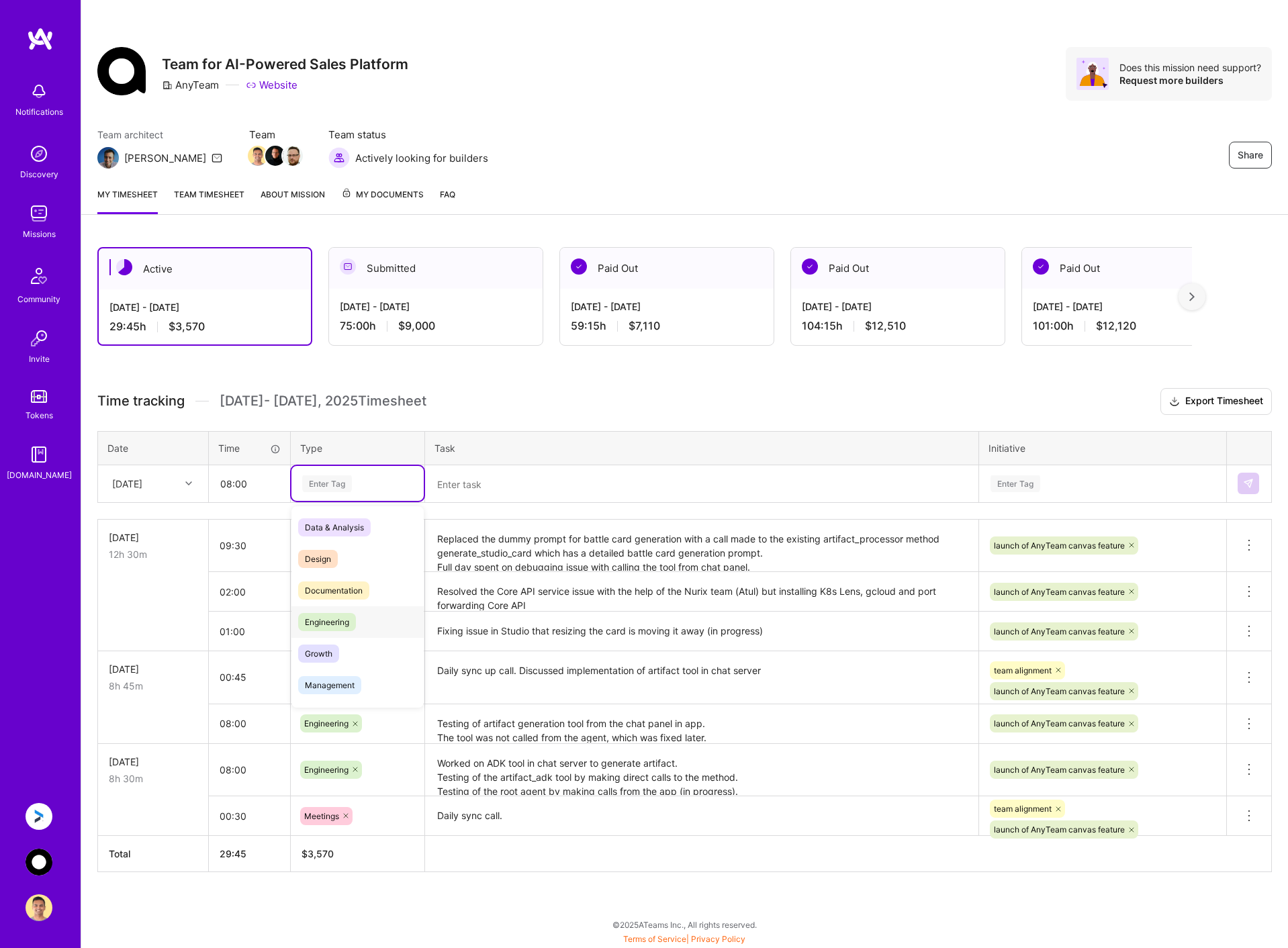
click at [331, 628] on span "Engineering" at bounding box center [327, 621] width 58 height 18
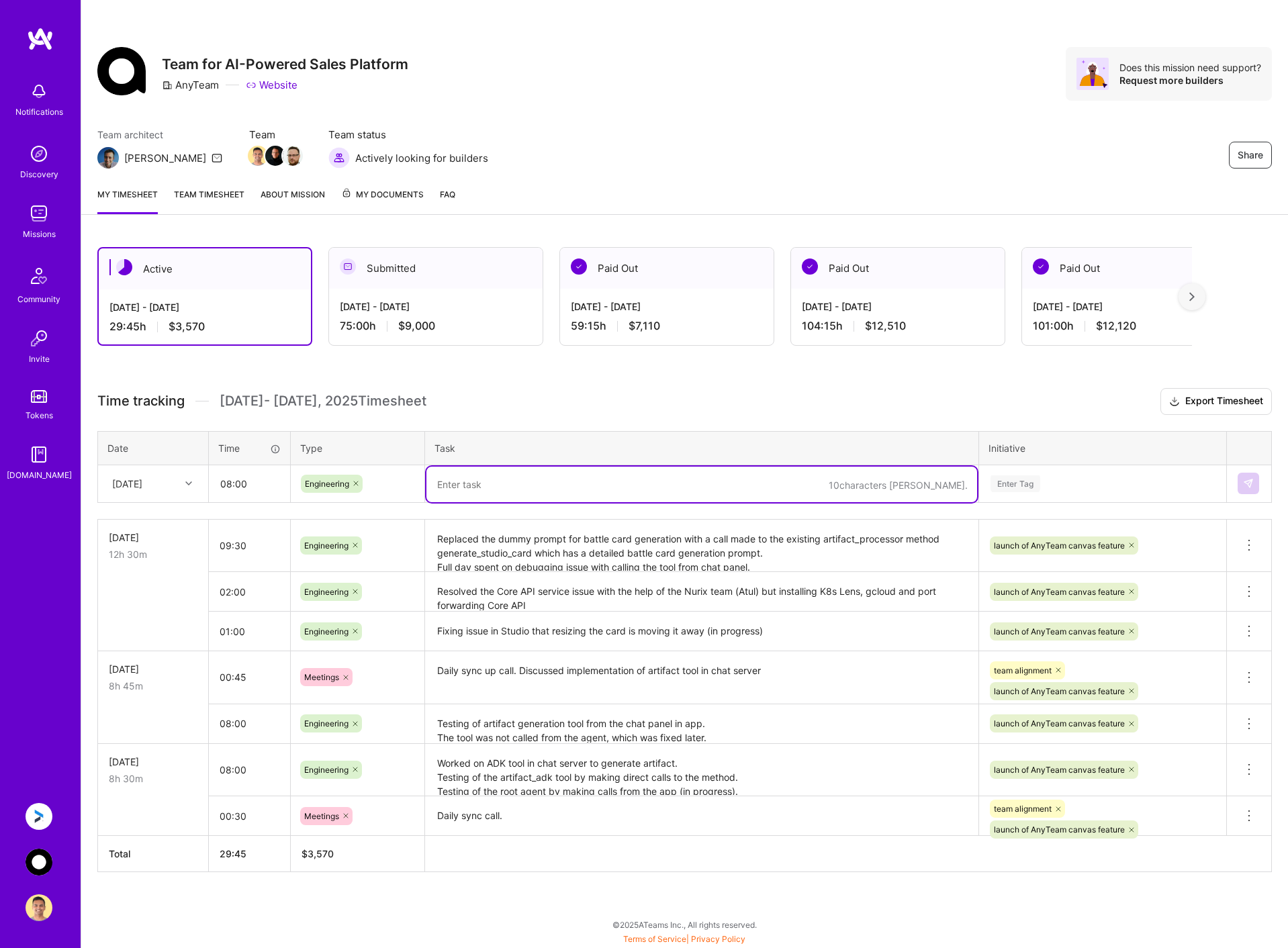
click at [488, 492] on textarea at bounding box center [701, 484] width 550 height 36
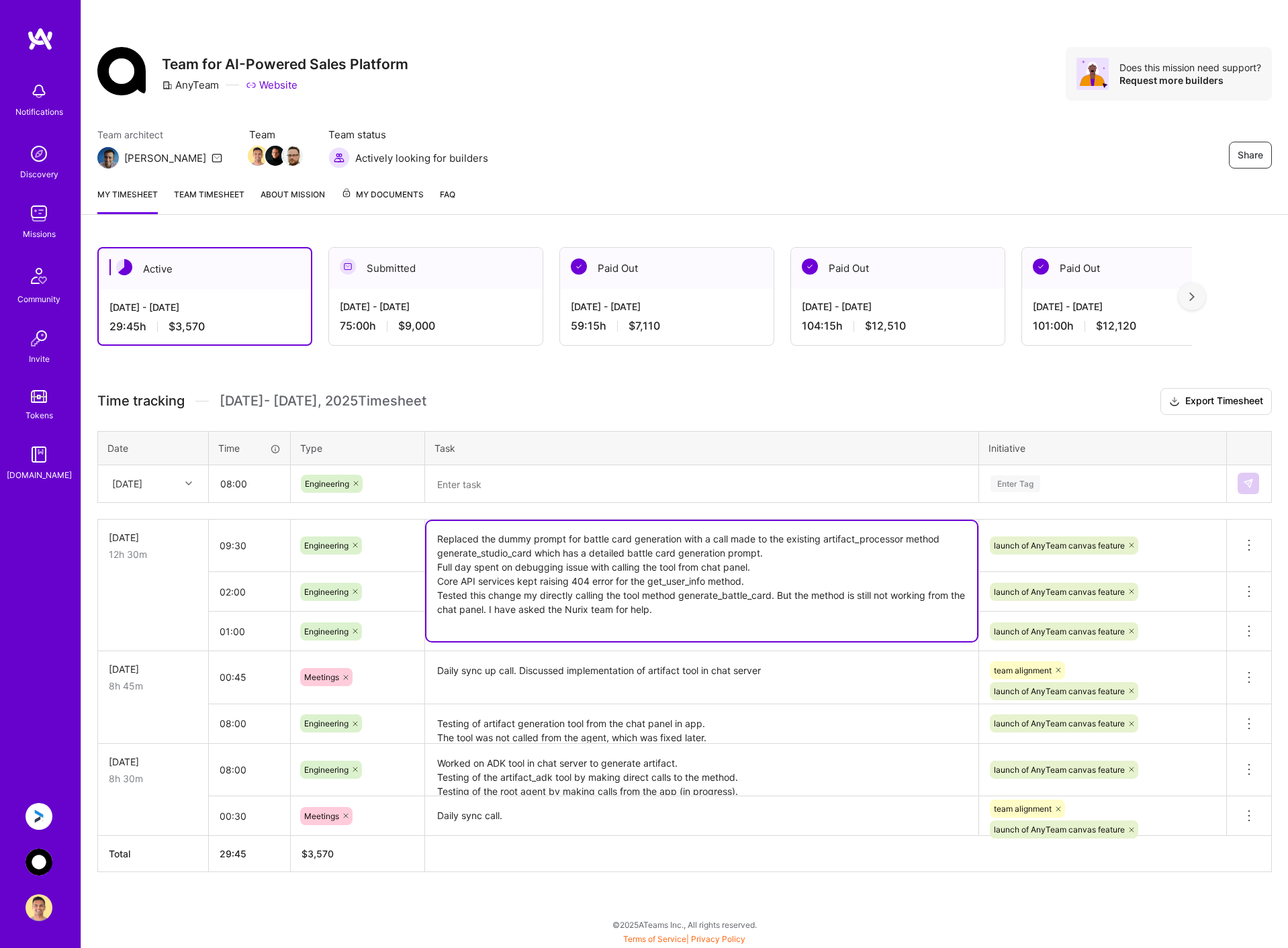
click at [572, 549] on textarea "Replaced the dummy prompt for battle card generation with a call made to the ex…" at bounding box center [701, 581] width 550 height 120
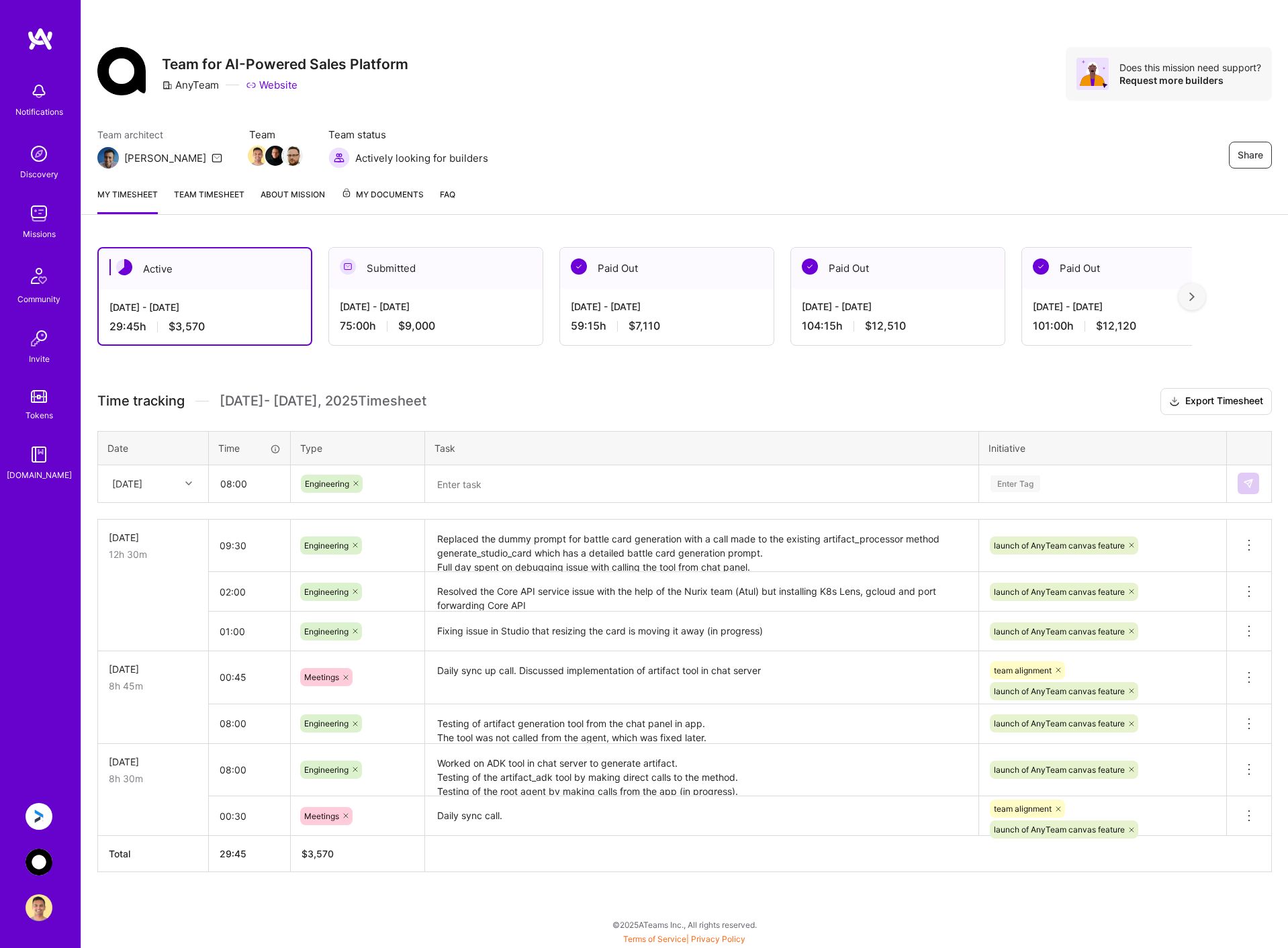
click at [617, 397] on h3 "Time tracking Sep 16 - Sep 30 , 2025 Timesheet Export Timesheet" at bounding box center [685, 401] width 1175 height 27
click at [546, 552] on textarea "Replaced the dummy prompt for battle card generation with a call made to the ex…" at bounding box center [701, 547] width 550 height 51
click at [614, 403] on h3 "Time tracking Sep 16 - Sep 30 , 2025 Timesheet Export Timesheet" at bounding box center [685, 401] width 1175 height 27
click at [501, 487] on textarea at bounding box center [701, 484] width 550 height 36
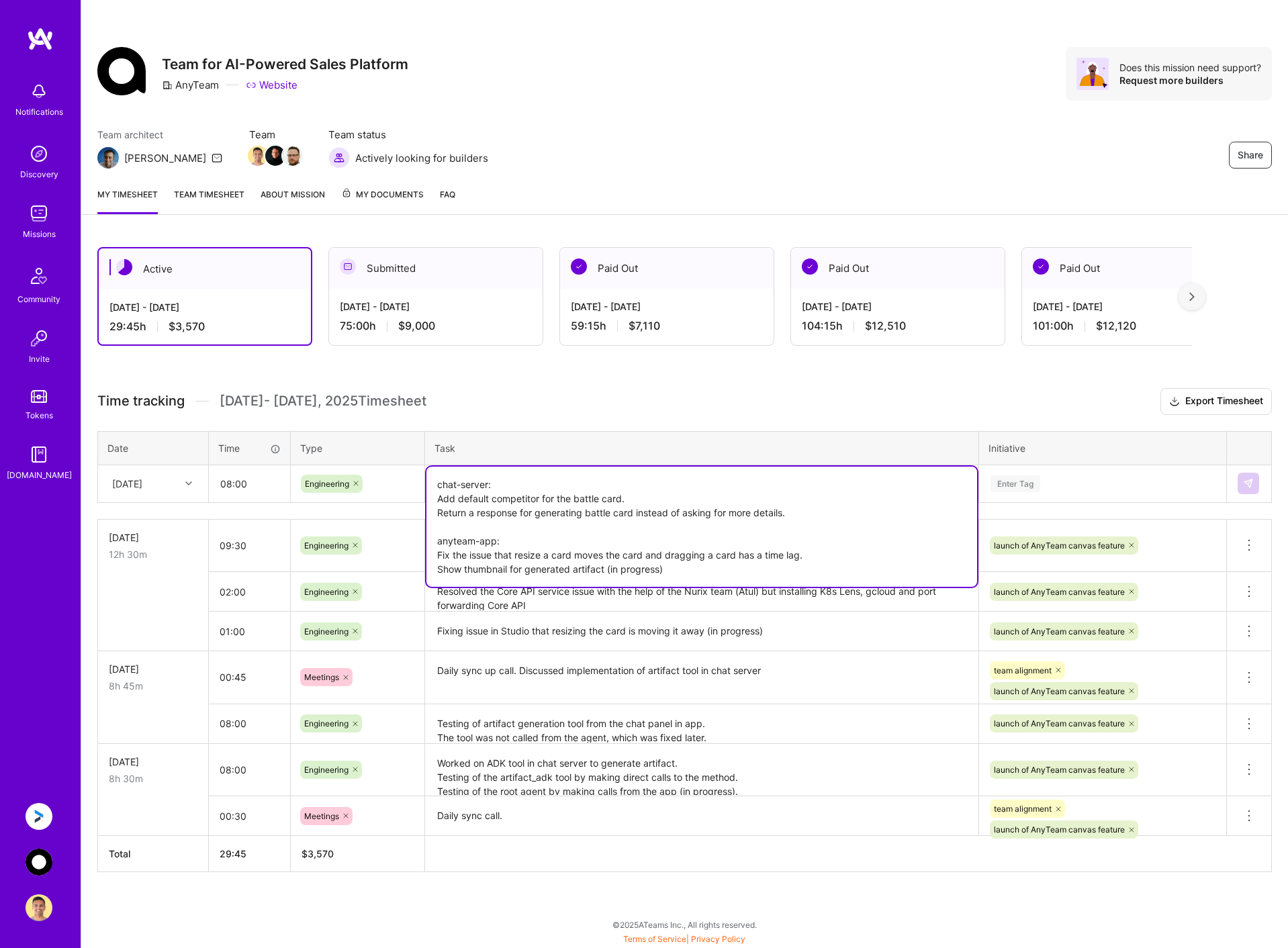
drag, startPoint x: 478, startPoint y: 510, endPoint x: 486, endPoint y: 537, distance: 28.2
click at [478, 510] on textarea "chat-server: Add default competitor for the battle card. Return a response for …" at bounding box center [701, 527] width 550 height 120
click at [847, 565] on textarea "chat-server: Add default competitor for the battle card. Return a static respon…" at bounding box center [701, 527] width 550 height 120
click at [849, 560] on textarea "chat-server: Add default competitor for the battle card. Return a static respon…" at bounding box center [701, 527] width 550 height 120
click at [851, 570] on textarea "chat-server: Add default competitor for the battle card. Return a static respon…" at bounding box center [701, 527] width 550 height 120
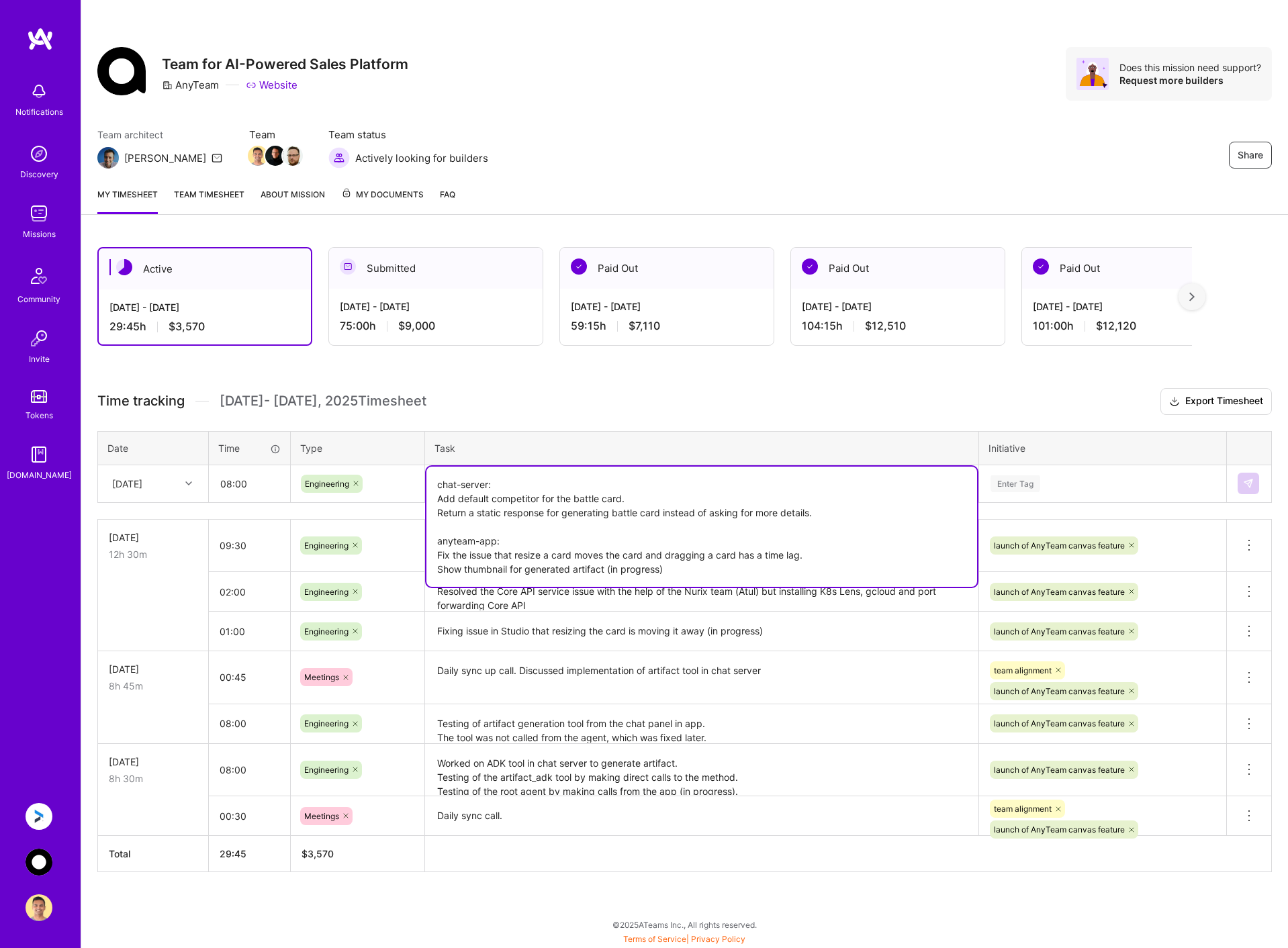
type textarea "chat-server: Add default competitor for the battle card. Return a static respon…"
click at [1112, 476] on div "Enter Tag" at bounding box center [1102, 483] width 227 height 17
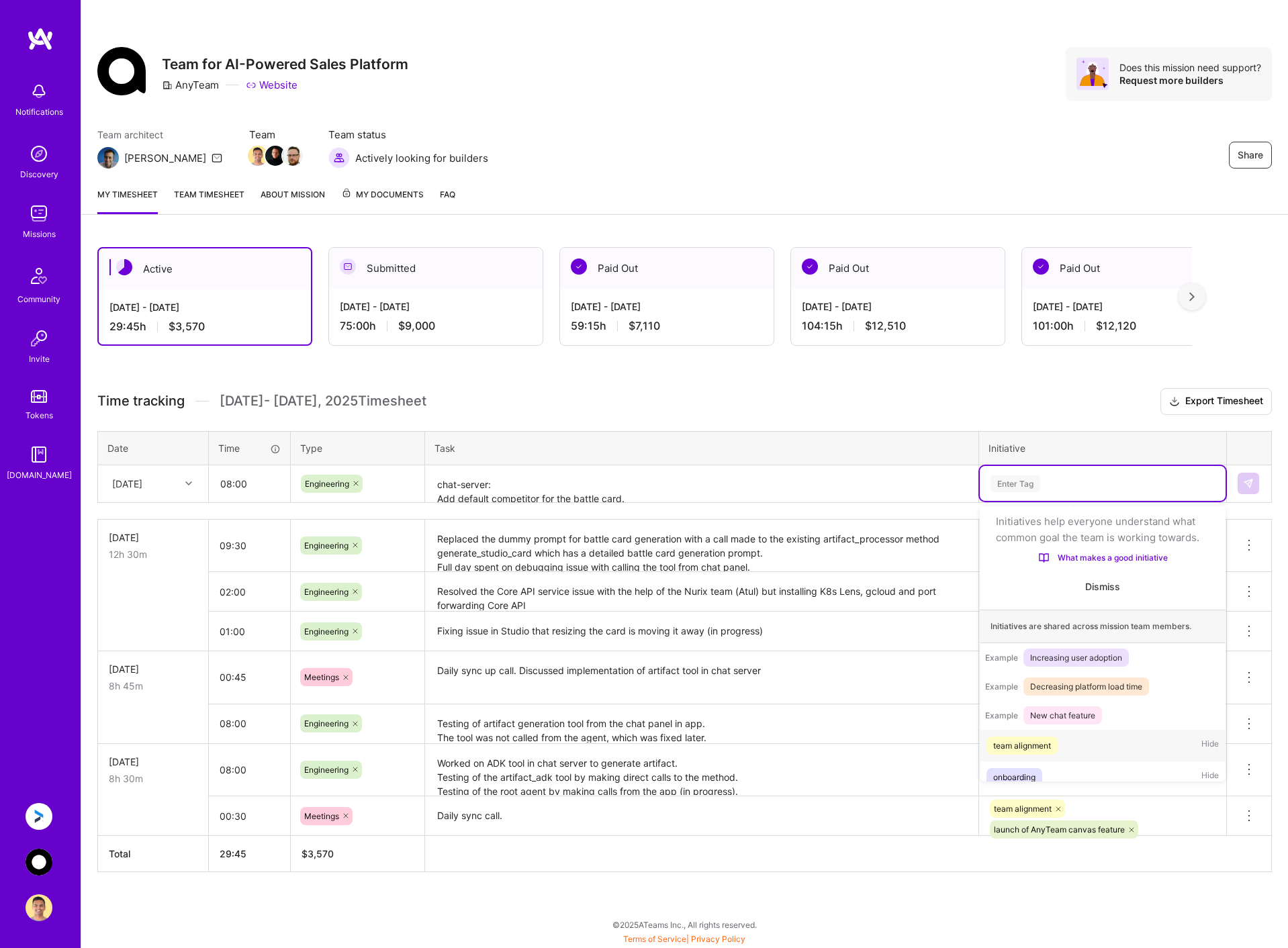
scroll to position [42, 0]
type input "l"
